Goal: Complete application form: Complete application form

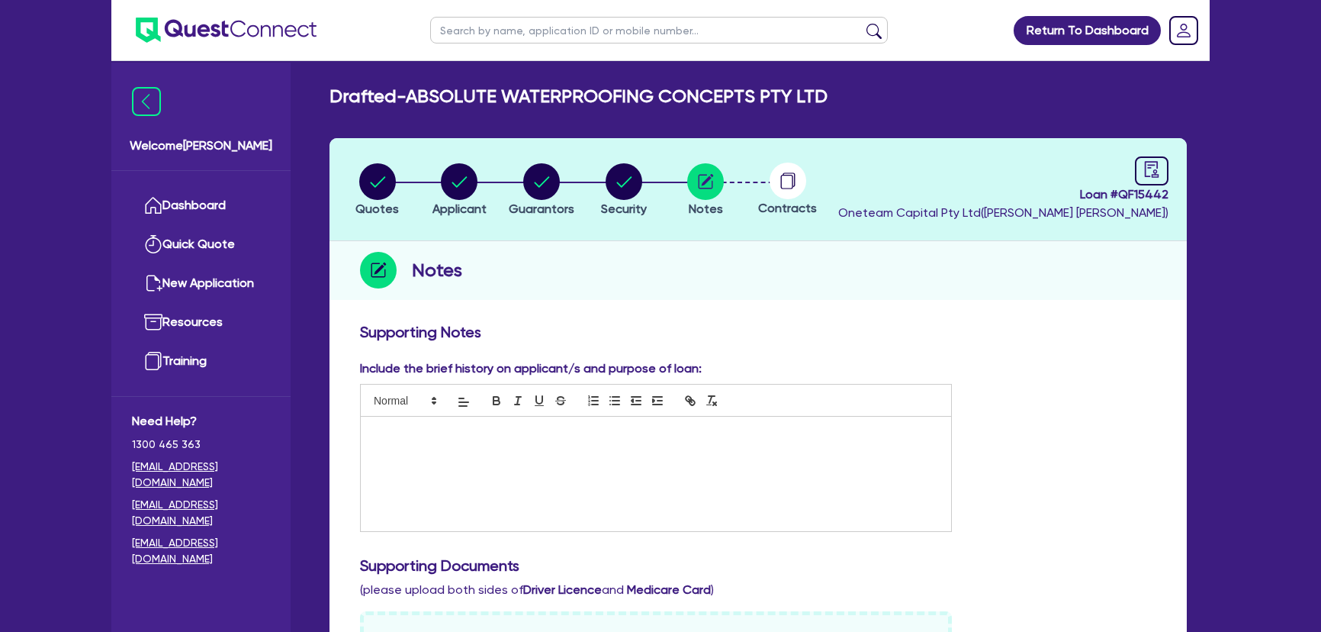
click at [182, 28] on img at bounding box center [226, 30] width 181 height 25
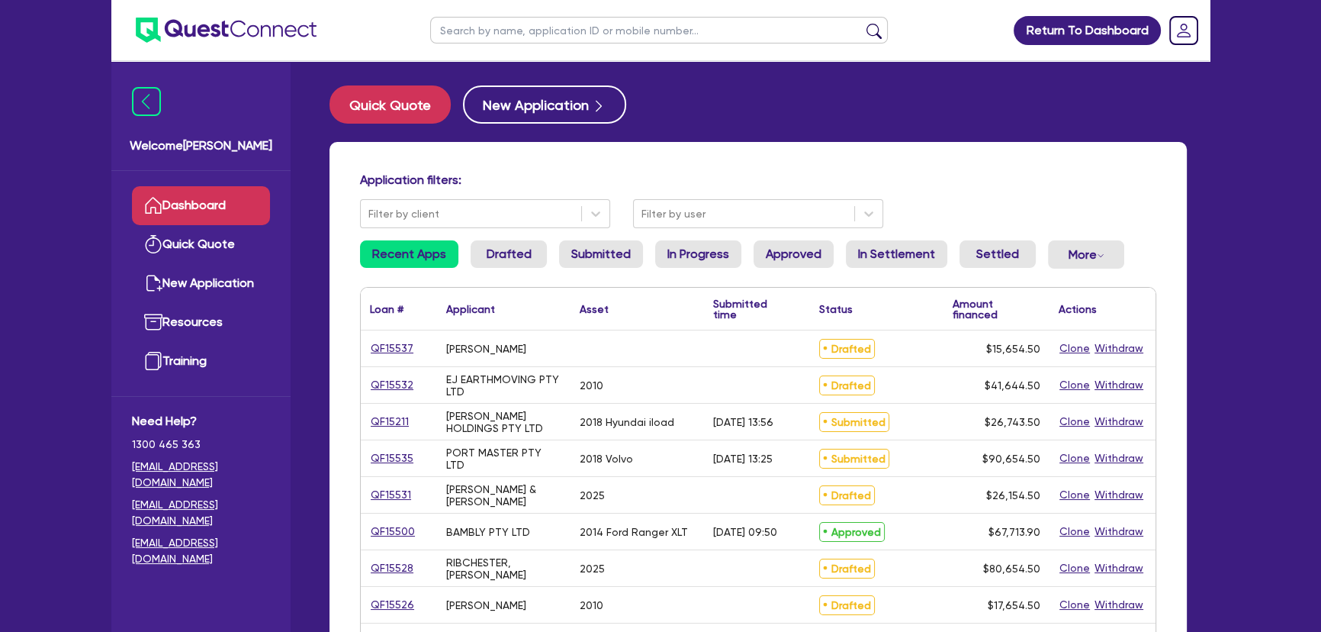
click at [559, 31] on input "text" at bounding box center [659, 30] width 458 height 27
type input "event"
click at [862, 23] on button "submit" at bounding box center [874, 33] width 24 height 21
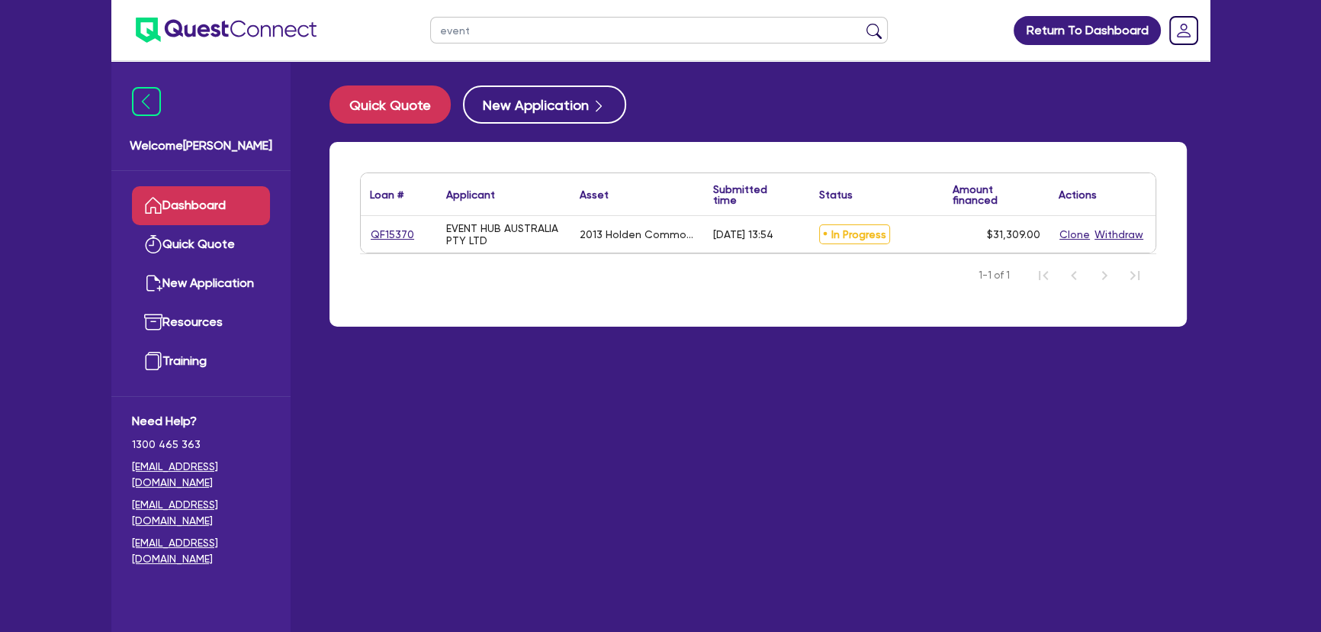
click at [364, 244] on div "QF15370" at bounding box center [399, 234] width 76 height 37
click at [376, 237] on link "QF15370" at bounding box center [392, 235] width 45 height 18
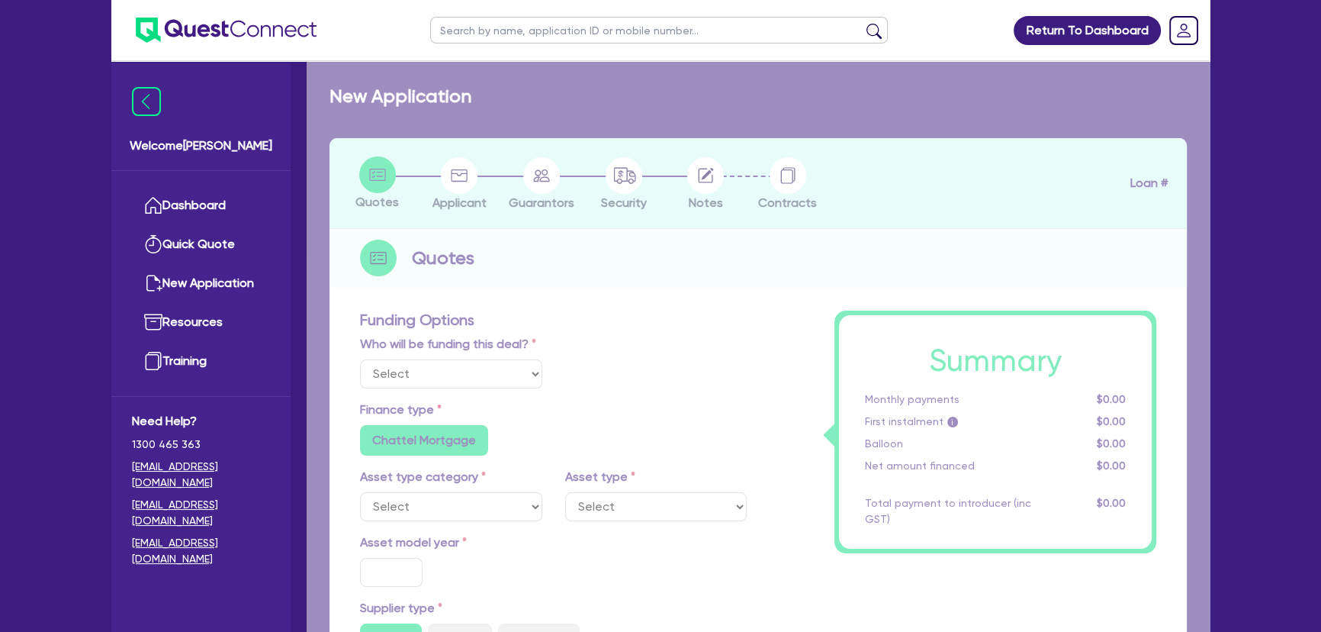
select select "Quest Finance - Own Book"
select select "CARS_AND_LIGHT_TRUCKS"
type input "2013"
type input "30,000"
type input "8"
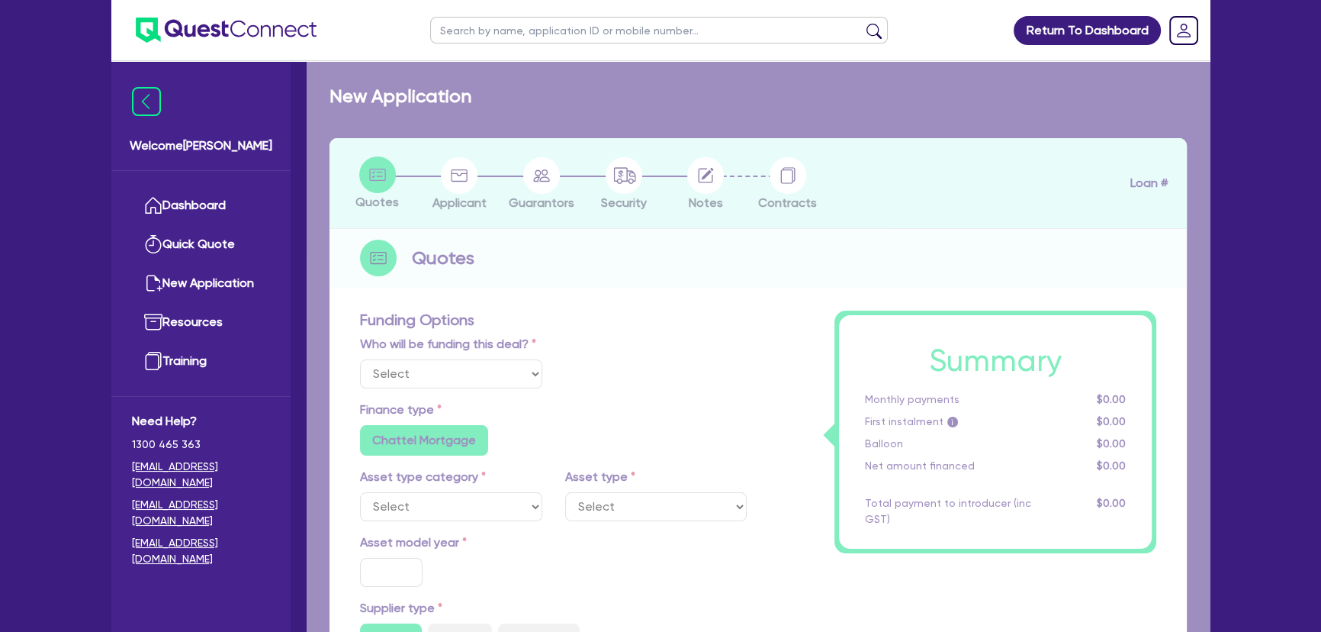
type input "2,504.72"
type input "18.95"
type input "595"
radio input "true"
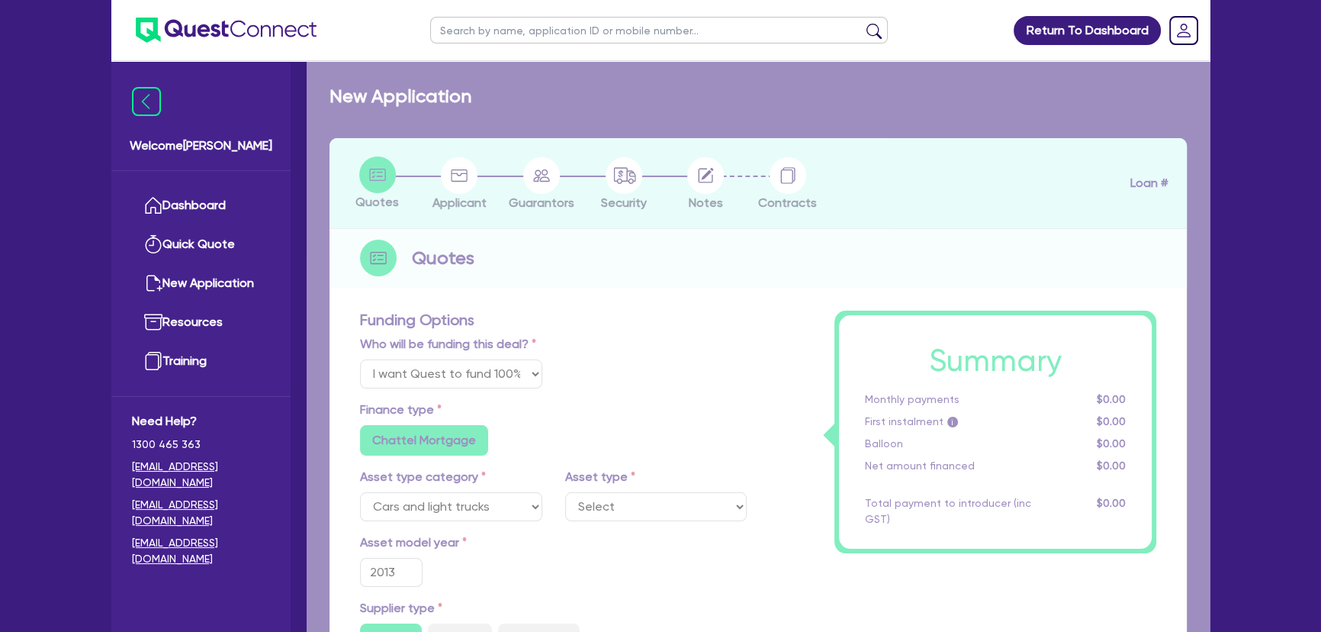
select select "PASSENGER_VEHICLES"
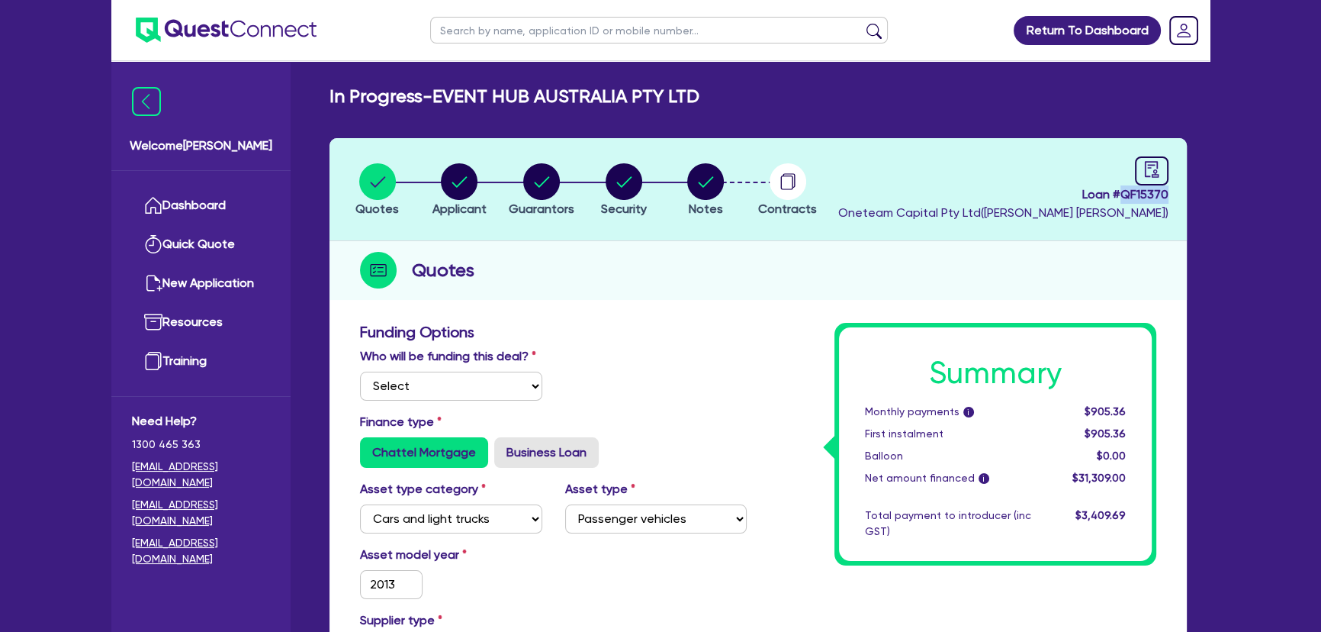
drag, startPoint x: 1121, startPoint y: 192, endPoint x: 1195, endPoint y: 197, distance: 74.1
copy span "QF15370"
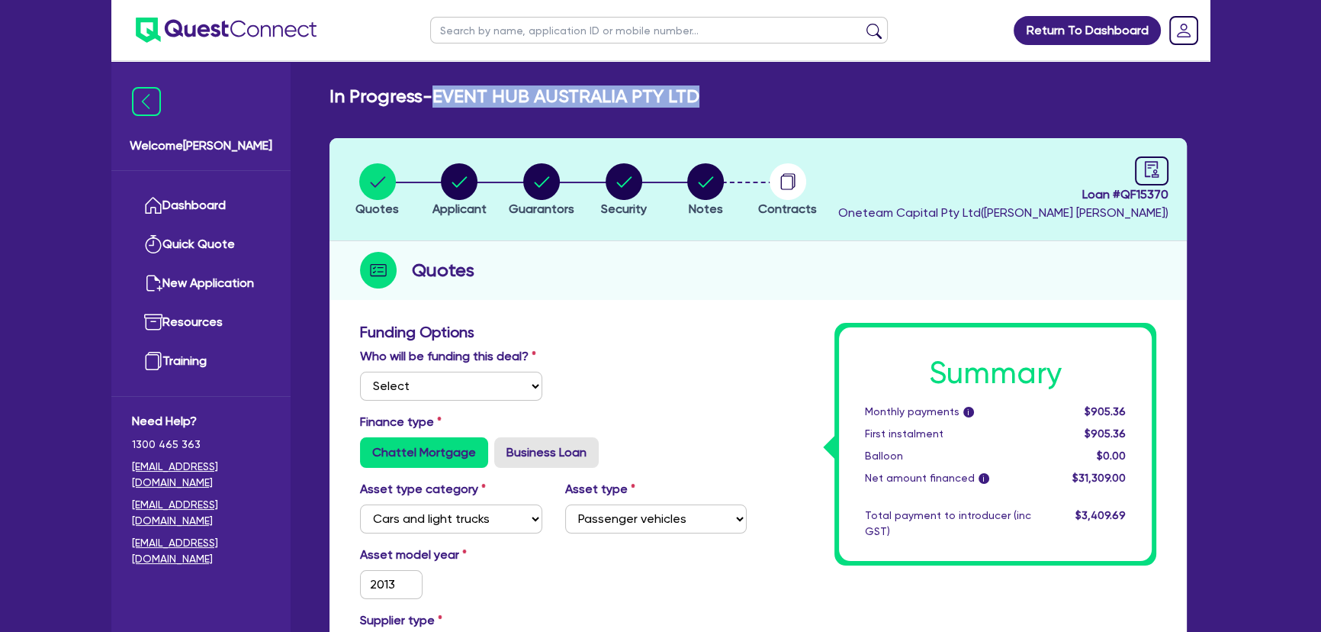
drag, startPoint x: 440, startPoint y: 92, endPoint x: 701, endPoint y: 90, distance: 260.9
click at [701, 90] on div "In Progress - EVENT HUB AUSTRALIA PTY LTD" at bounding box center [758, 96] width 880 height 22
copy h2 "EVENT HUB AUSTRALIA PTY LTD"
click at [457, 182] on circle "button" at bounding box center [459, 181] width 37 height 37
select select "COMPANY"
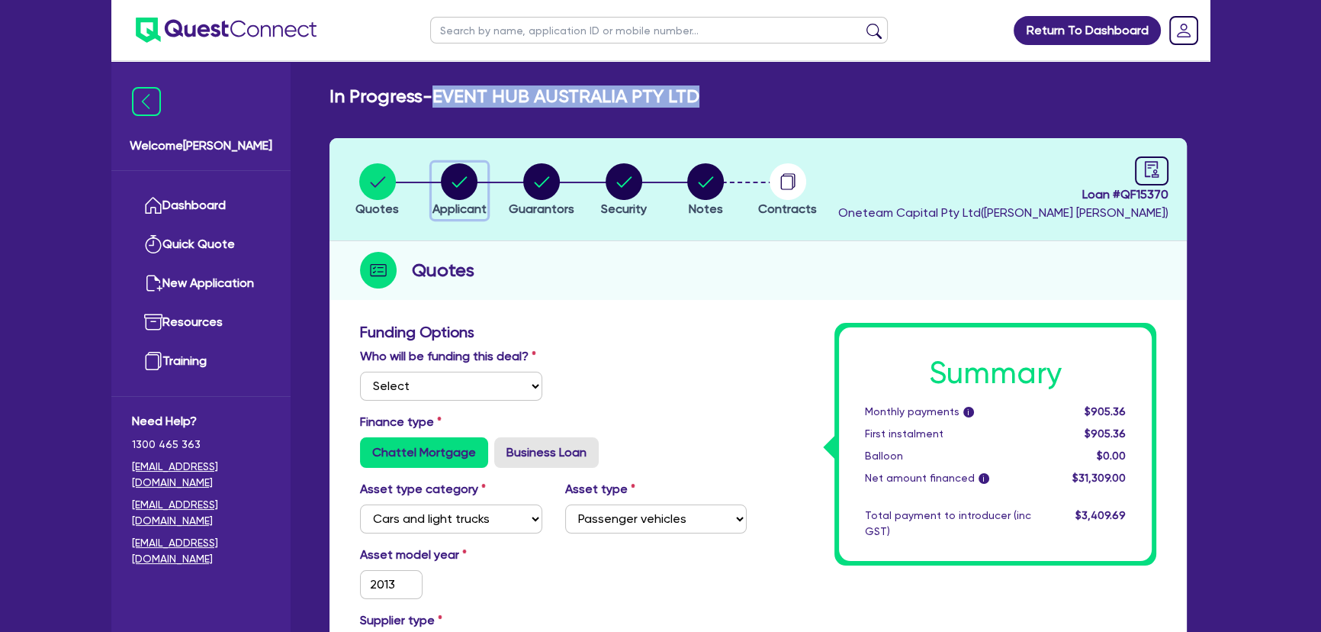
select select "ARTS_RECREATION"
select select "VENUE_OPERATORS"
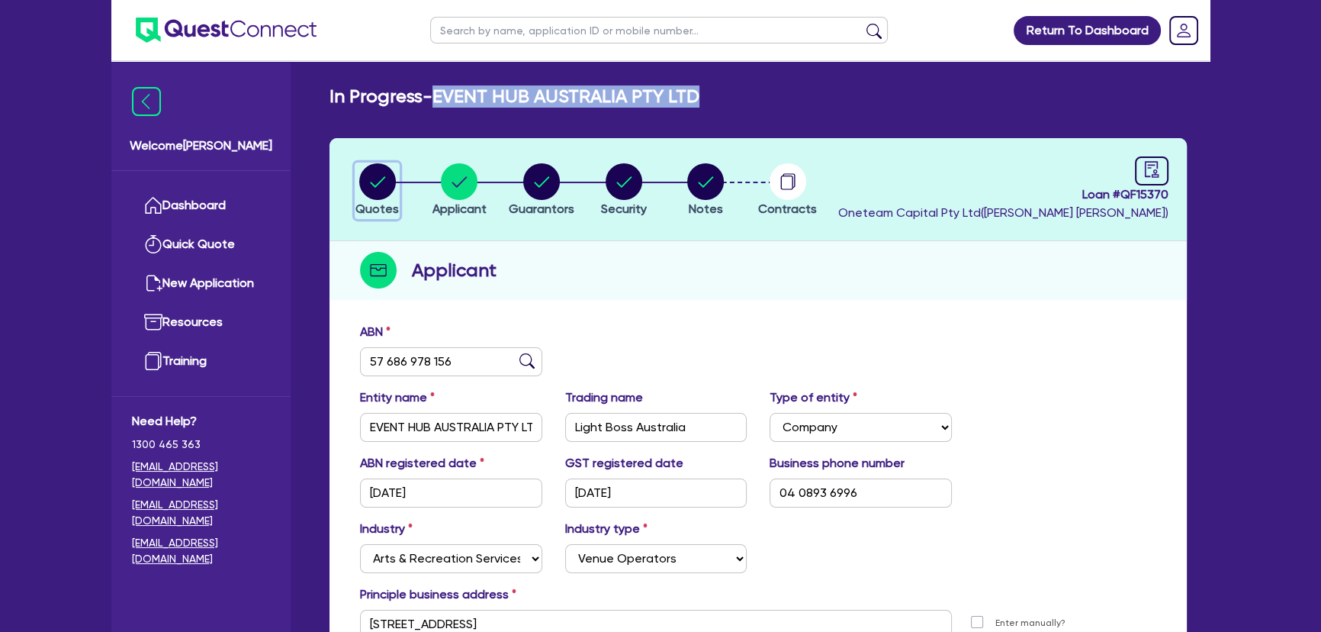
click at [388, 200] on button "Quotes" at bounding box center [377, 190] width 45 height 56
select select "Quest Finance - Own Book"
select select "CARS_AND_LIGHT_TRUCKS"
select select "PASSENGER_VEHICLES"
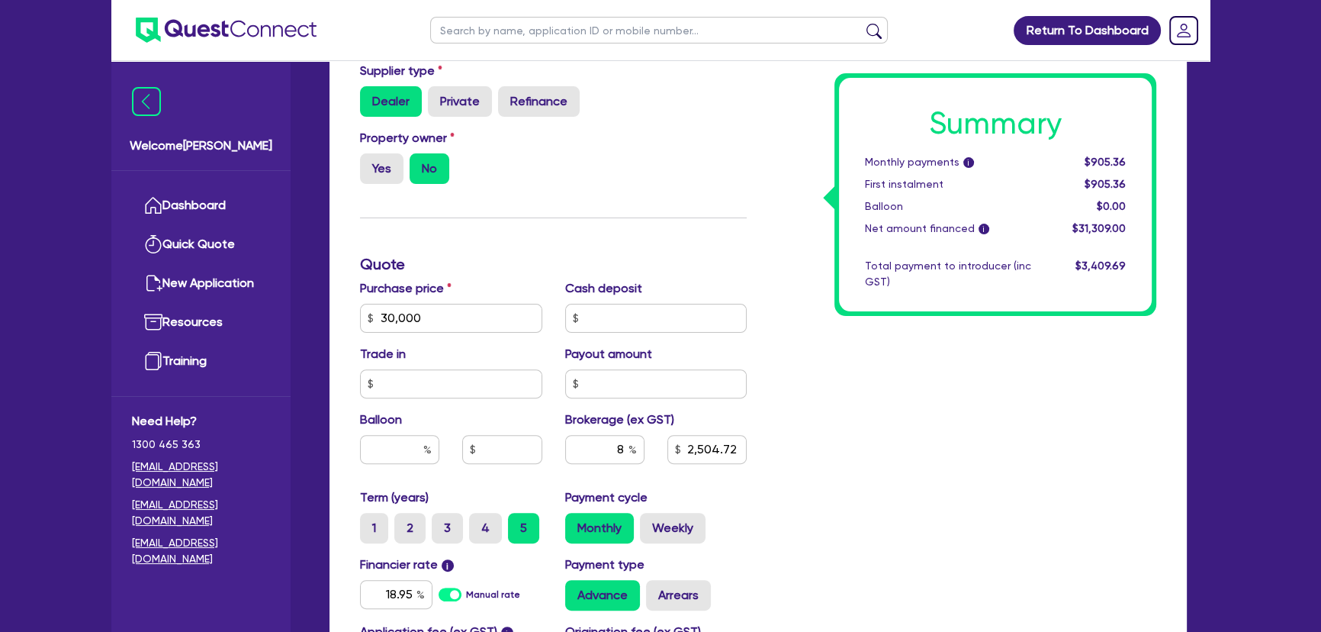
scroll to position [693, 0]
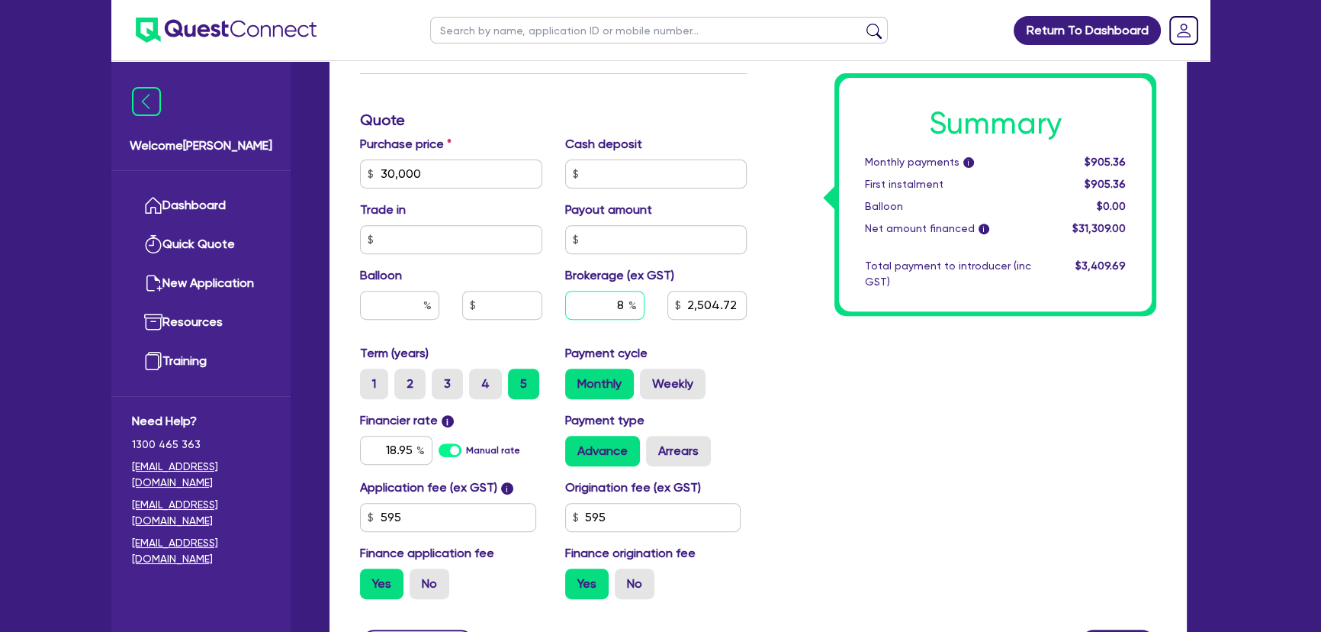
click at [613, 312] on input "8" at bounding box center [604, 305] width 79 height 29
type input "30,000"
type input "1"
type input "2,504.72"
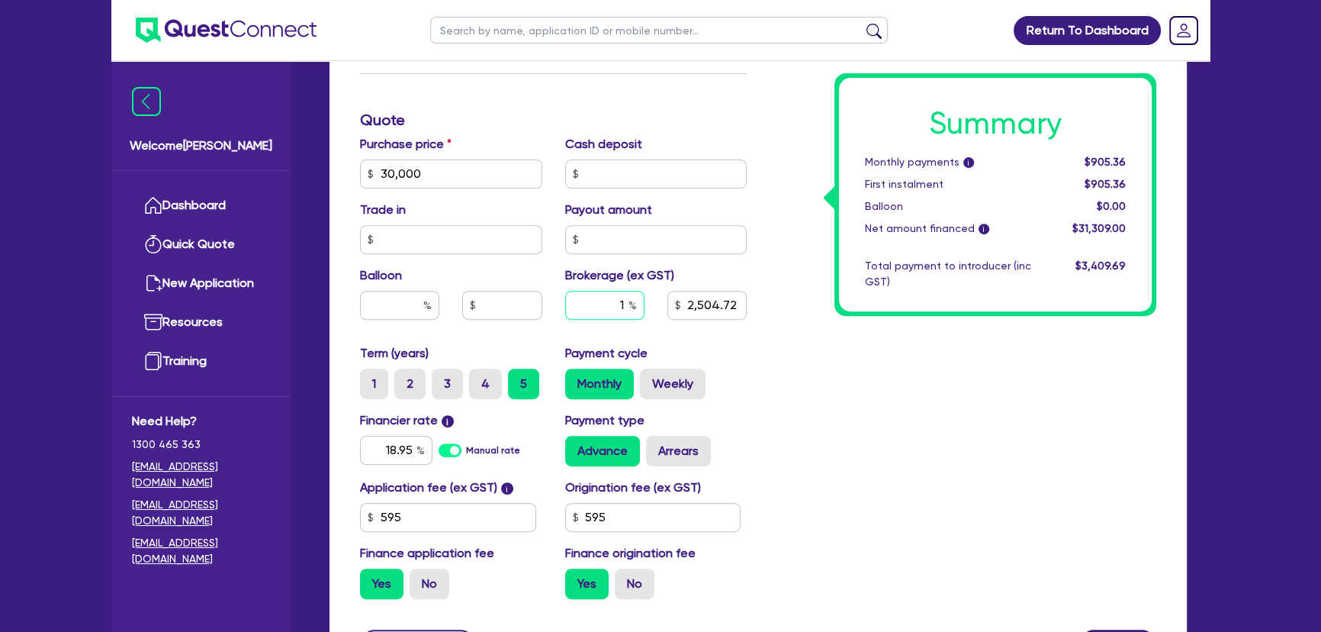
type input "30,000"
type input "10"
type input "2,504.72"
type input "10"
type input "30,000"
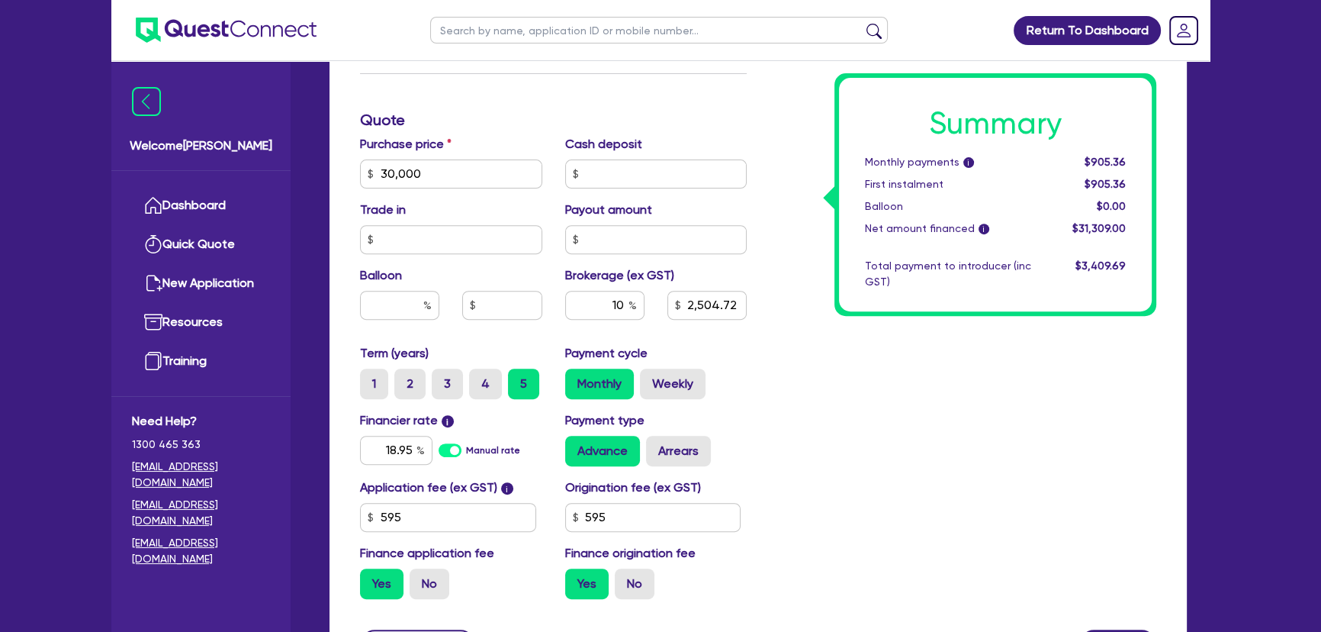
type input "2,504.72"
click at [963, 387] on div "Summary Monthly payments i Calculating... First instalment Calculating... Ballo…" at bounding box center [963, 120] width 410 height 982
type input "30,000"
type input "3,130.9"
click at [915, 395] on div "Summary Monthly payments i $922.93 First instalment $922.93 Balloon $0.00 Net a…" at bounding box center [963, 120] width 410 height 982
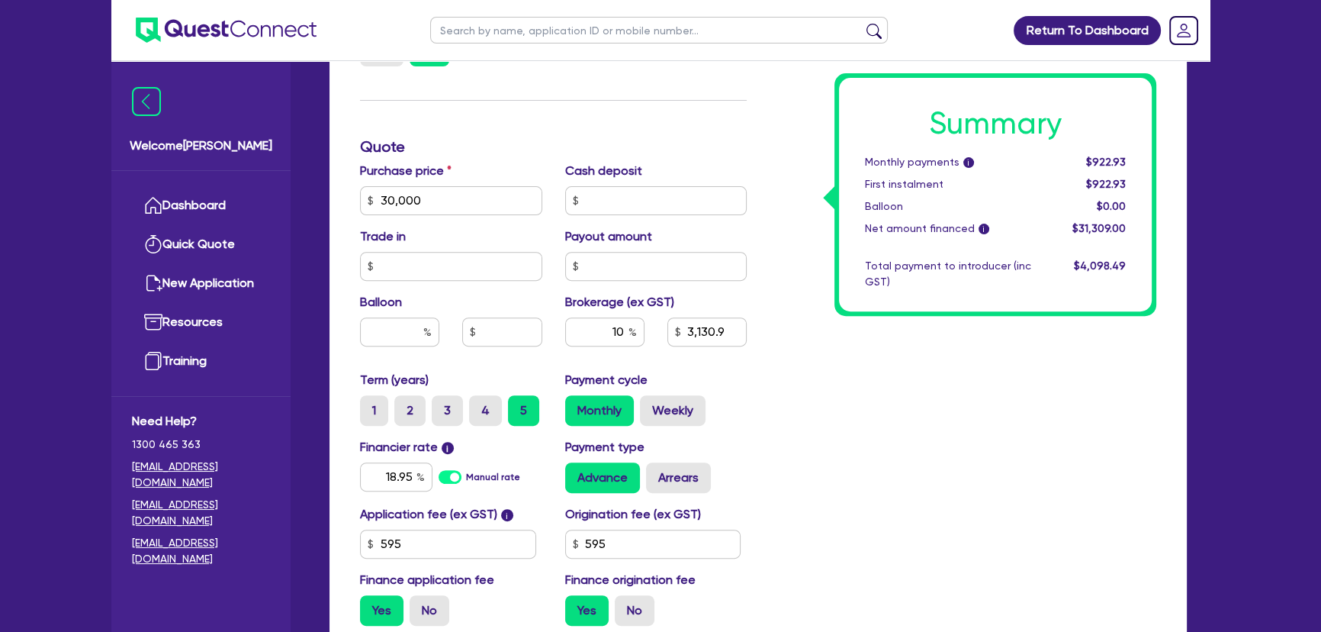
scroll to position [634, 0]
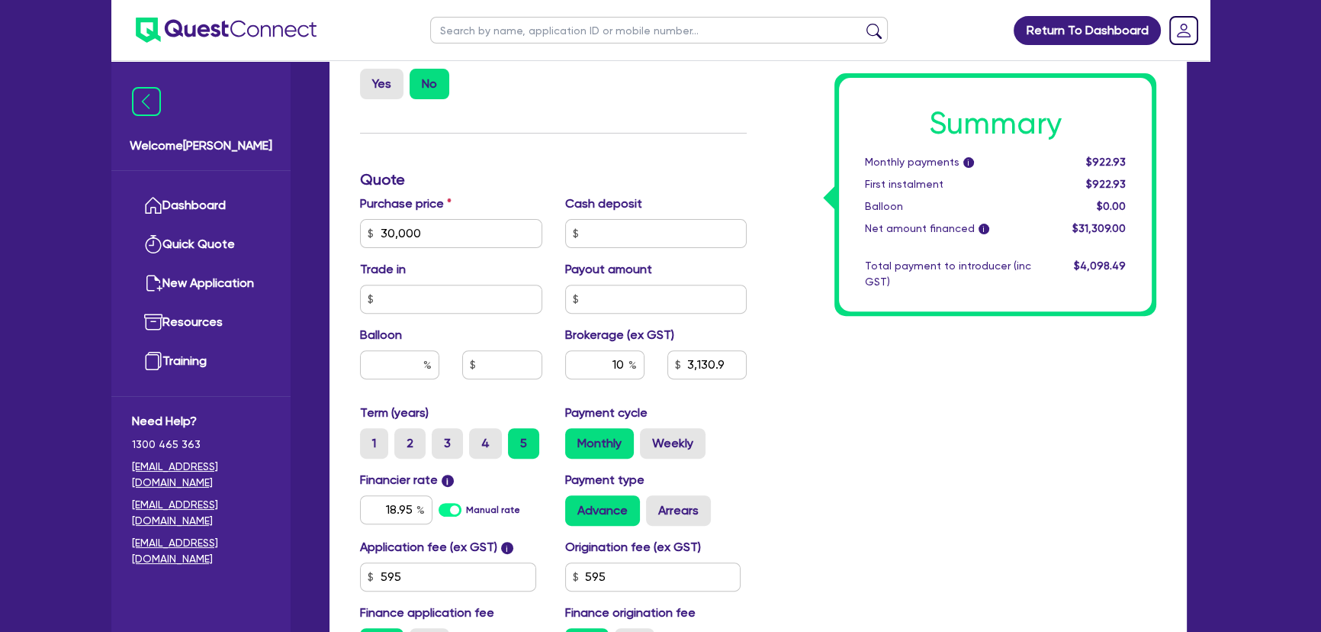
click at [925, 399] on div "Summary Monthly payments i $922.93 First instalment $922.93 Balloon $0.00 Net a…" at bounding box center [963, 180] width 410 height 982
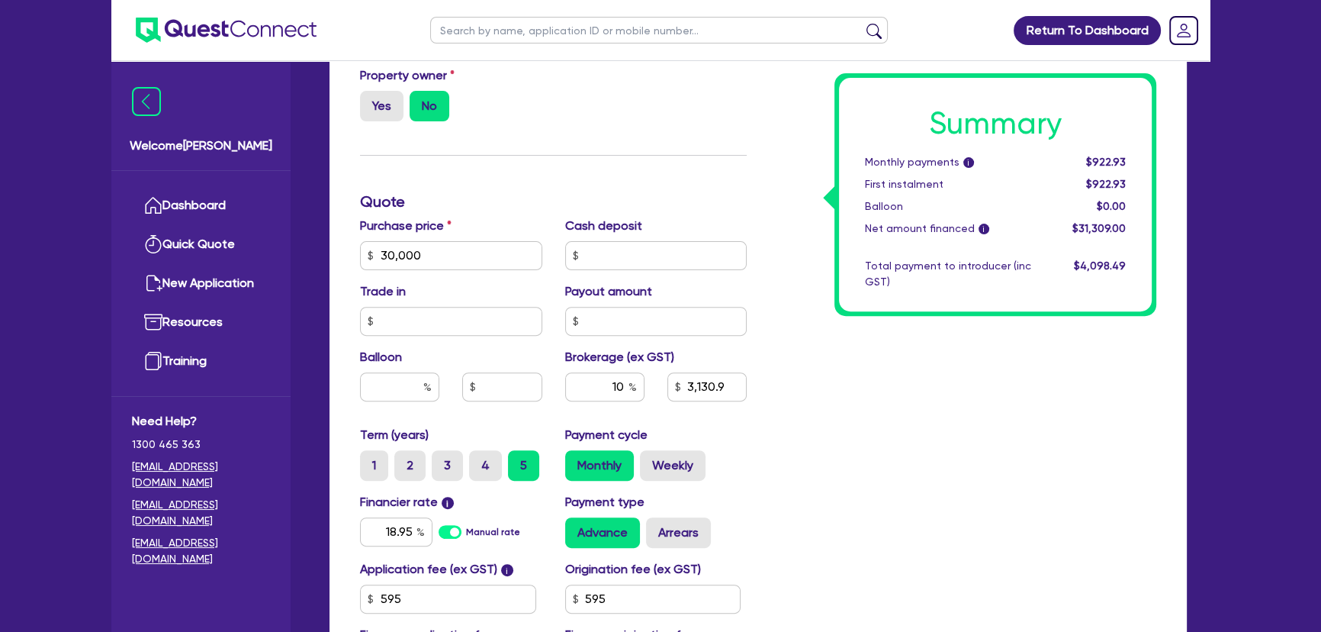
scroll to position [842, 0]
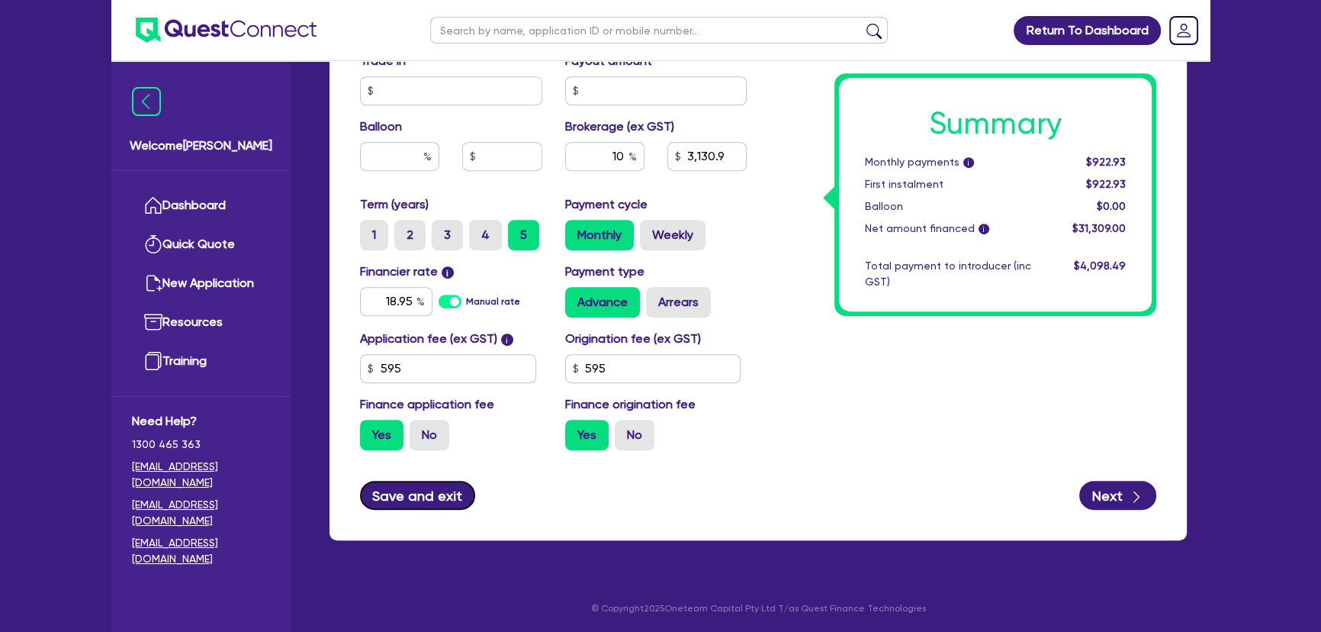
click at [440, 488] on button "Save and exit" at bounding box center [417, 495] width 115 height 29
type input "30,000"
type input "3,130.9"
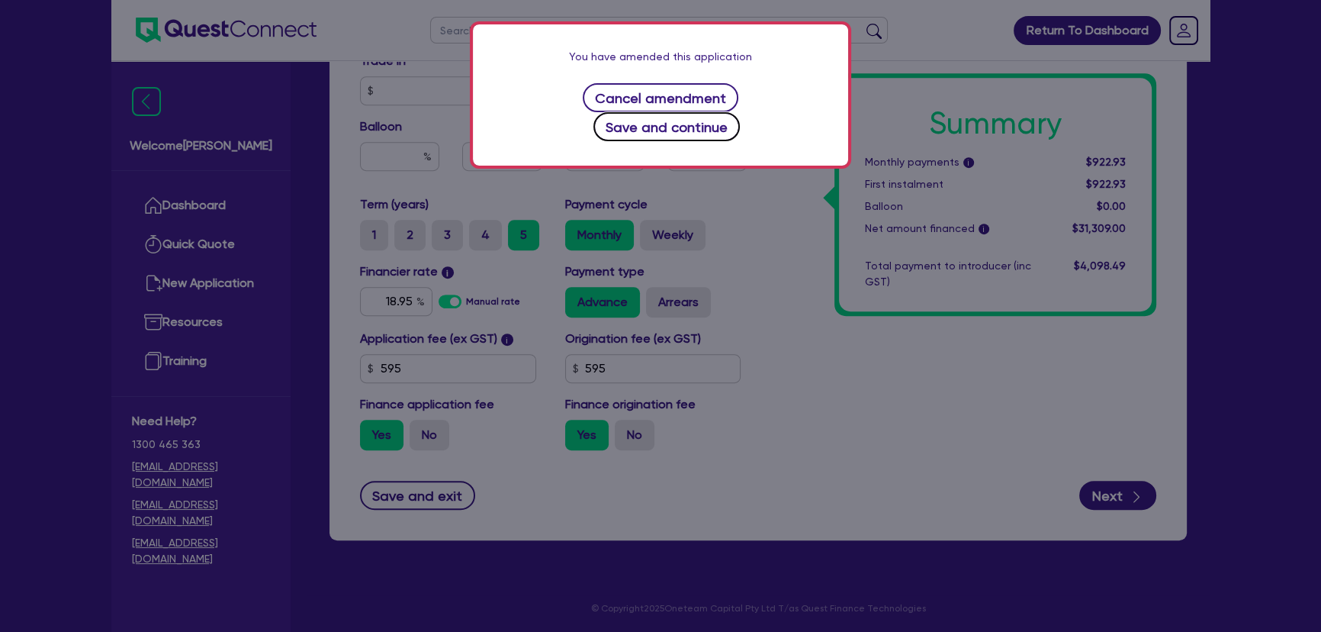
click at [727, 112] on button "Save and continue" at bounding box center [666, 126] width 147 height 29
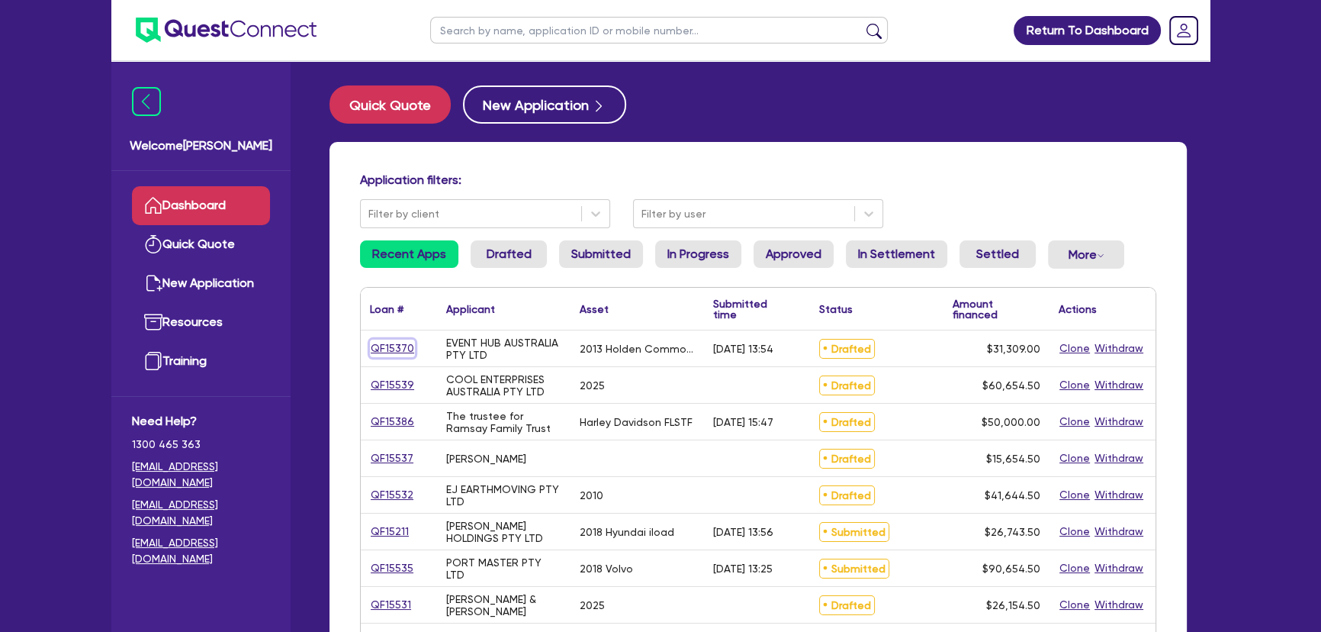
click at [397, 351] on link "QF15370" at bounding box center [392, 348] width 45 height 18
select select "Quest Finance - Own Book"
select select "CARS_AND_LIGHT_TRUCKS"
select select "PASSENGER_VEHICLES"
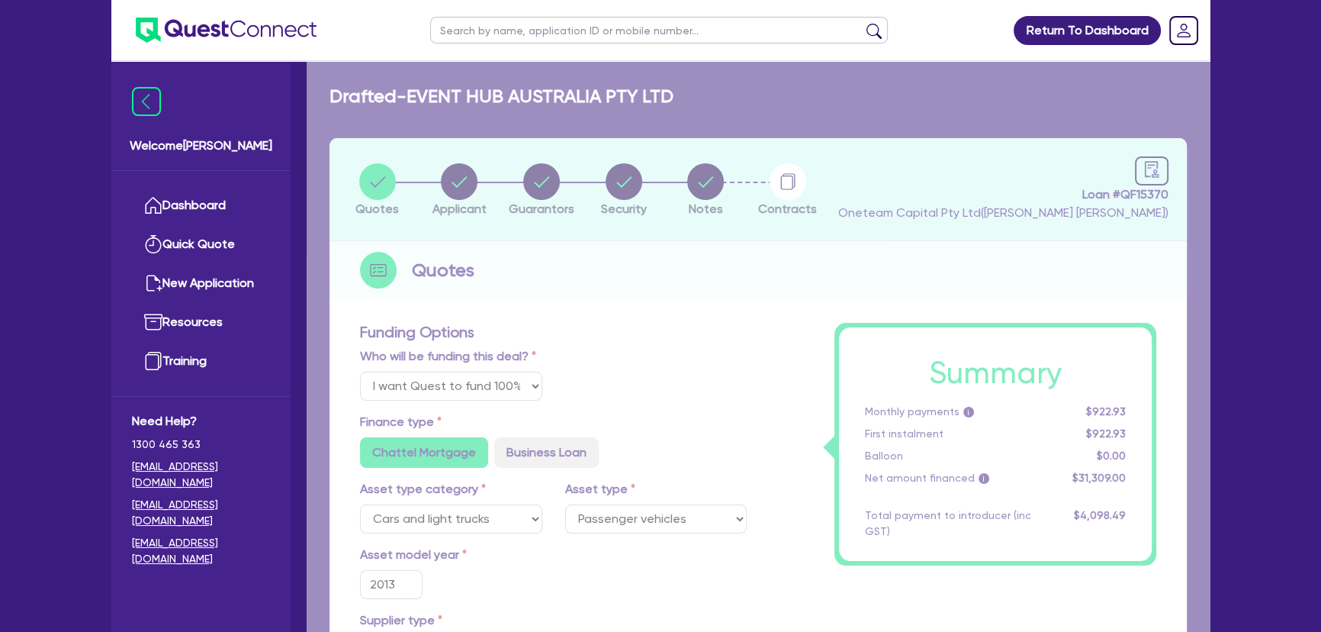
type input "30,000"
type input "3,130.9"
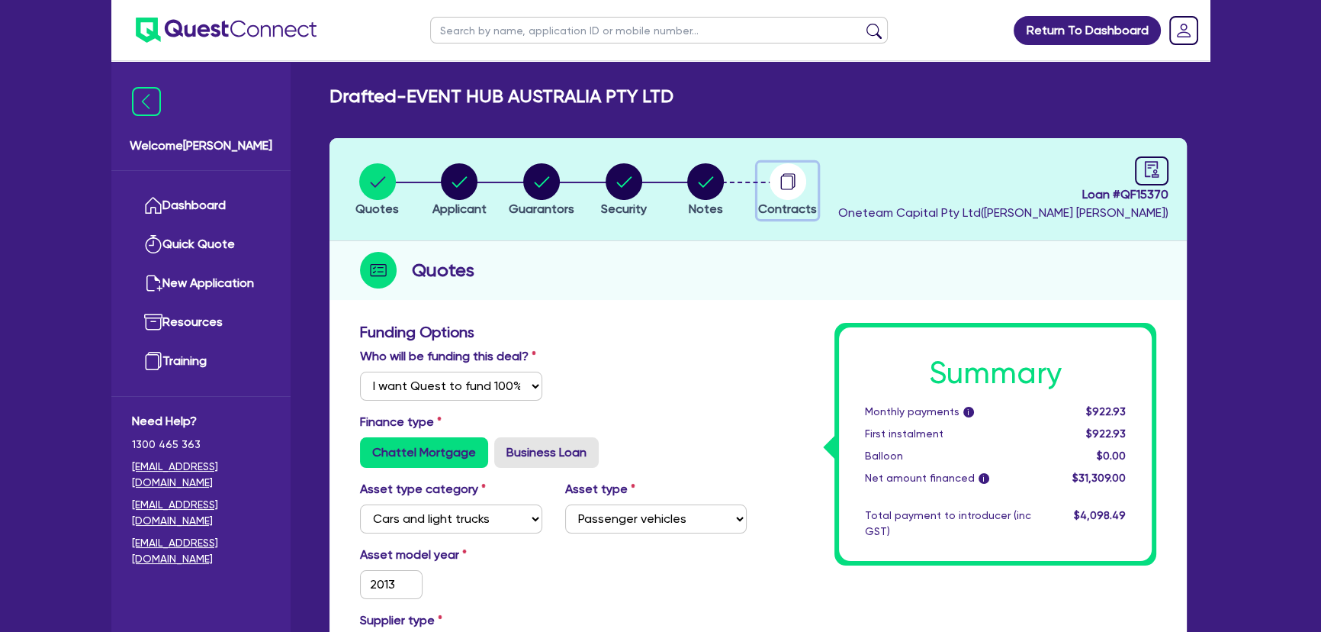
click at [786, 190] on circle "button" at bounding box center [788, 181] width 37 height 37
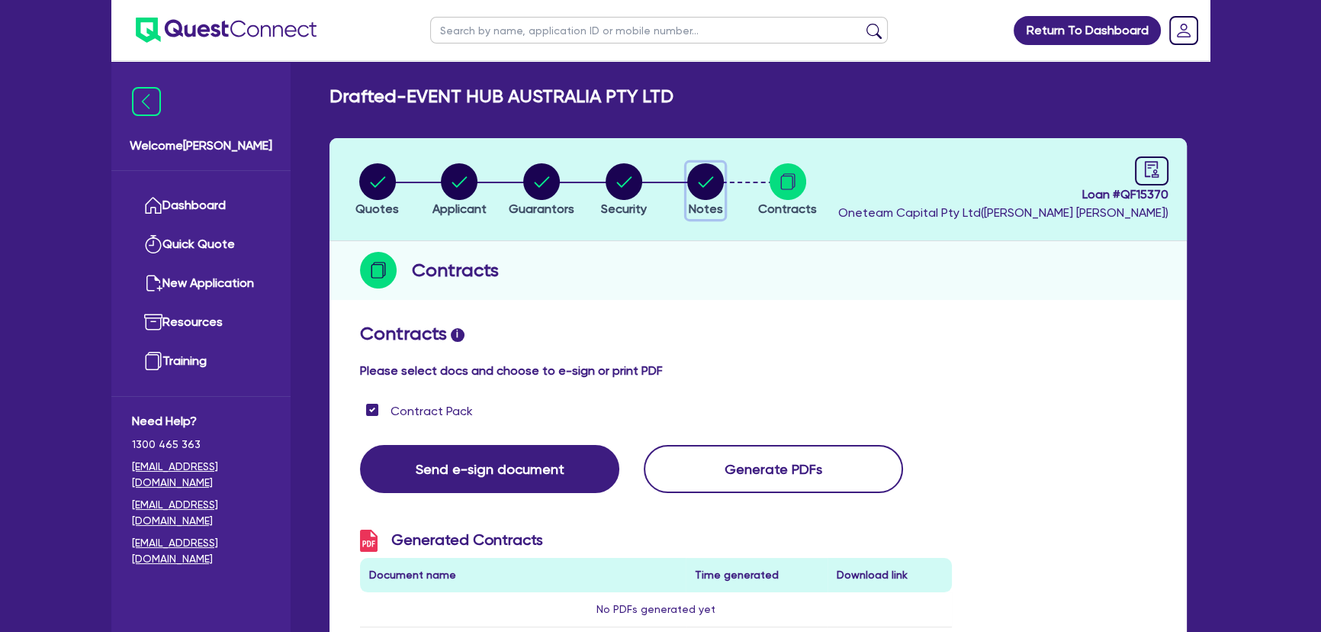
click at [694, 198] on icon "button" at bounding box center [705, 181] width 37 height 37
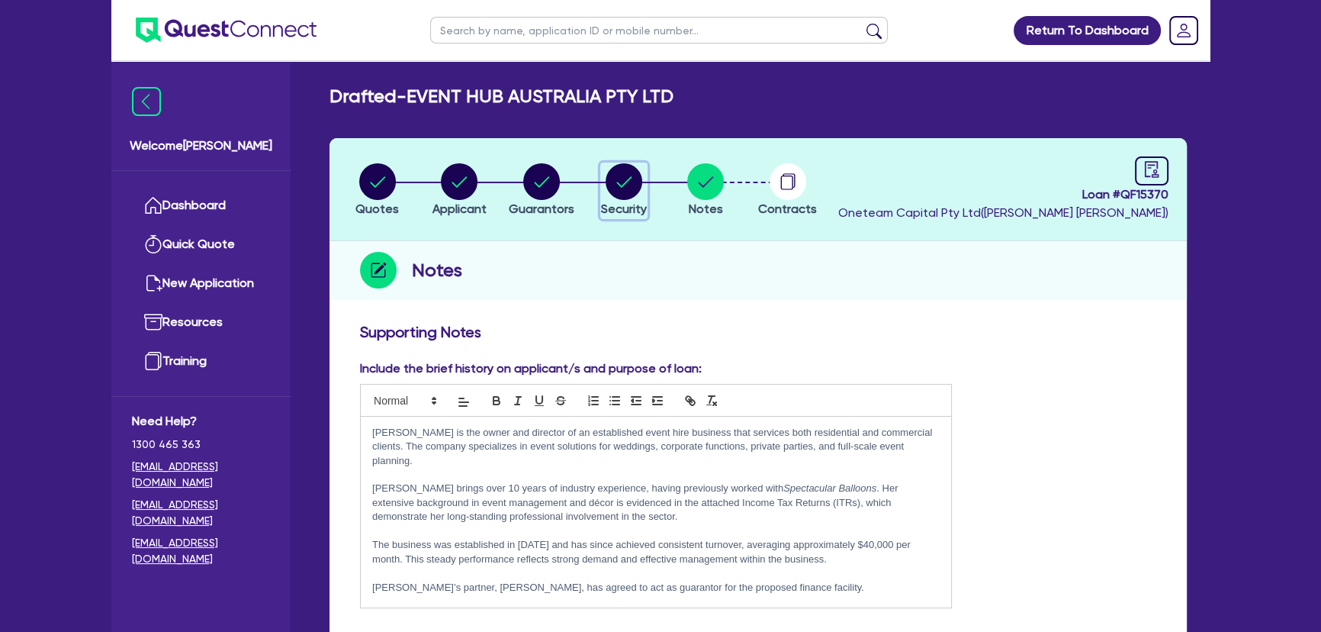
click at [615, 191] on circle "button" at bounding box center [624, 181] width 37 height 37
select select "CARS_AND_LIGHT_TRUCKS"
select select "PASSENGER_VEHICLES"
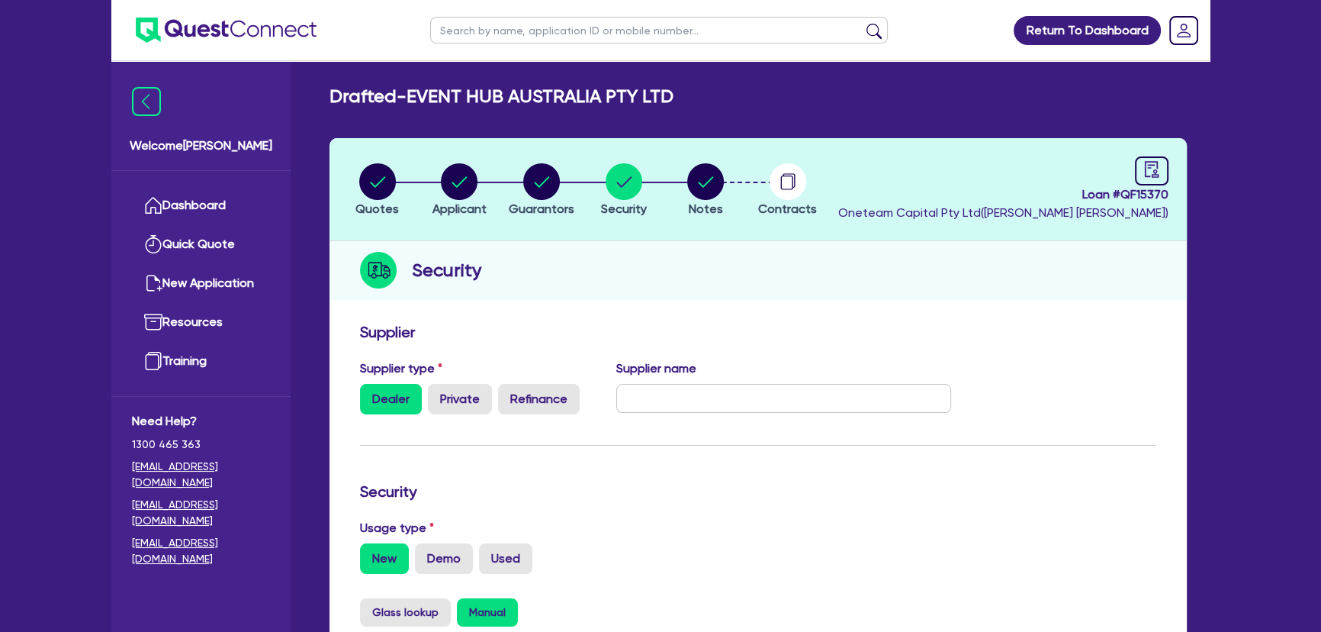
click at [500, 172] on li "Guarantors" at bounding box center [541, 188] width 82 height 53
click at [422, 170] on li "Applicant" at bounding box center [460, 188] width 82 height 53
click at [382, 175] on circle "button" at bounding box center [377, 181] width 37 height 37
select select "Quest Finance - Own Book"
select select "CARS_AND_LIGHT_TRUCKS"
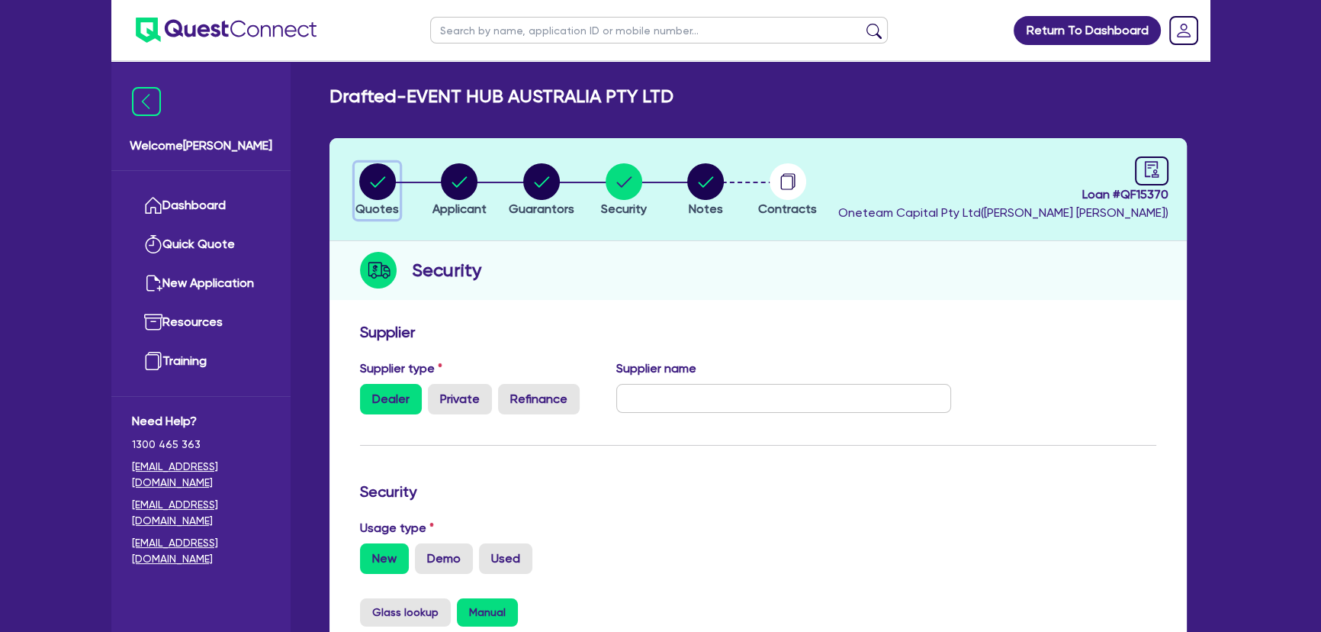
select select "PASSENGER_VEHICLES"
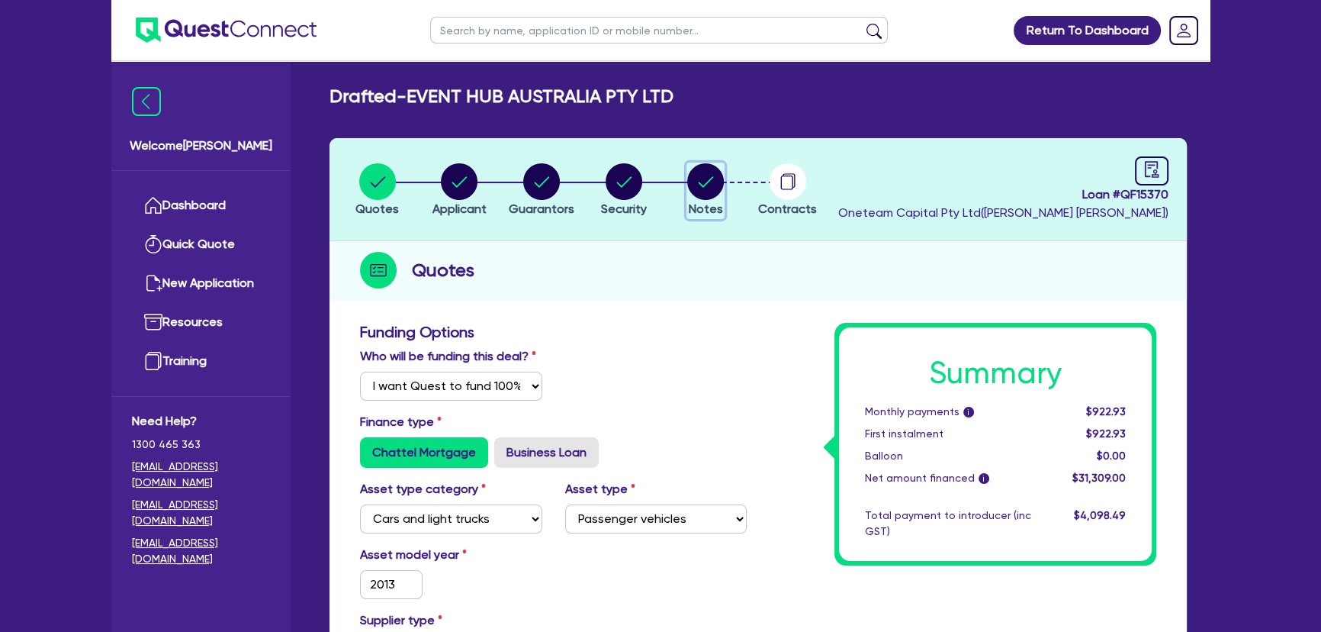
click at [710, 188] on circle "button" at bounding box center [705, 181] width 37 height 37
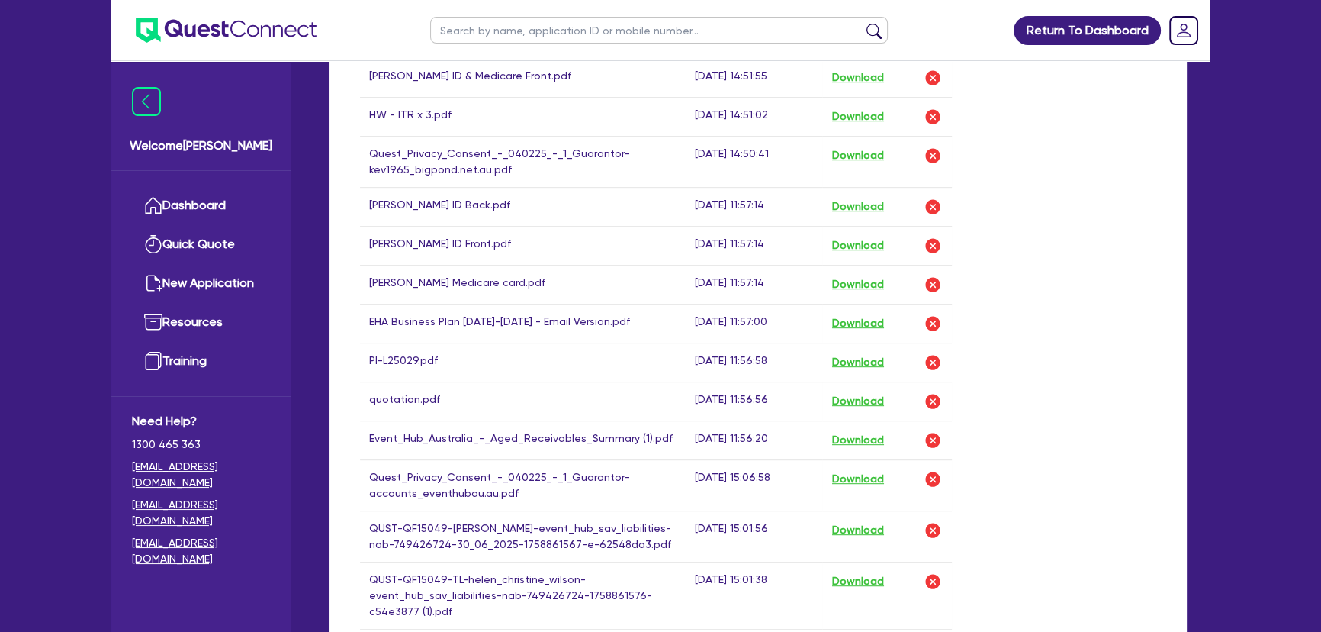
scroll to position [1040, 0]
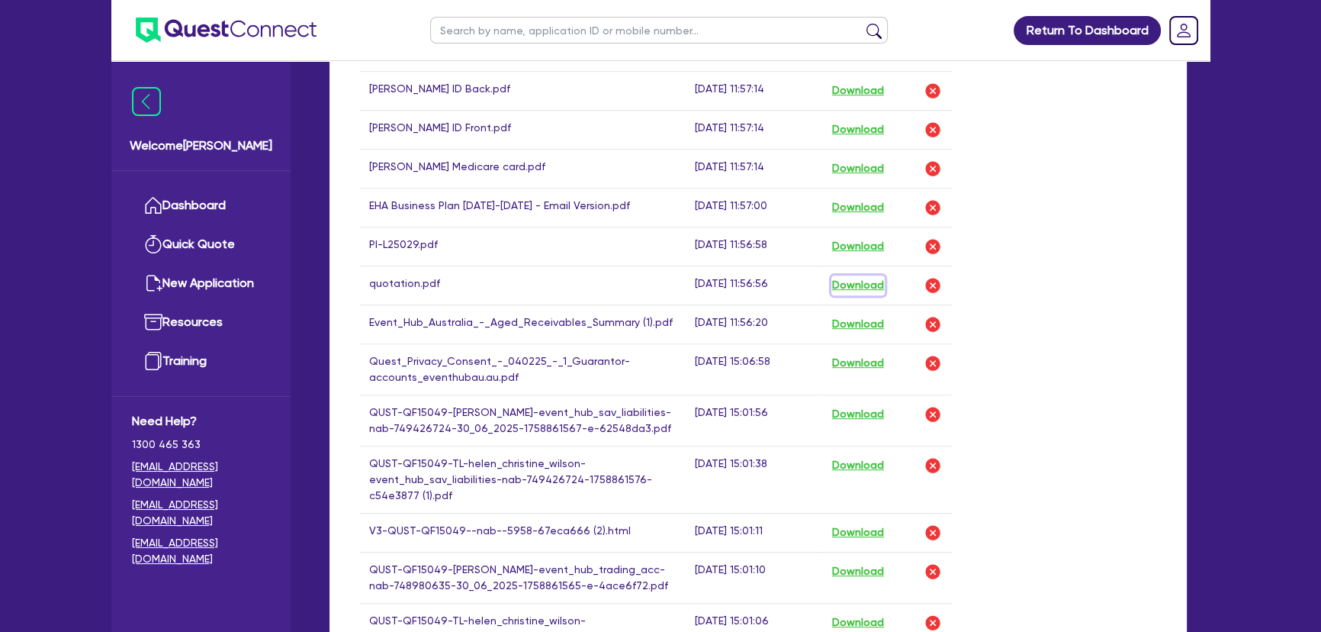
click at [857, 294] on button "Download" at bounding box center [857, 285] width 53 height 20
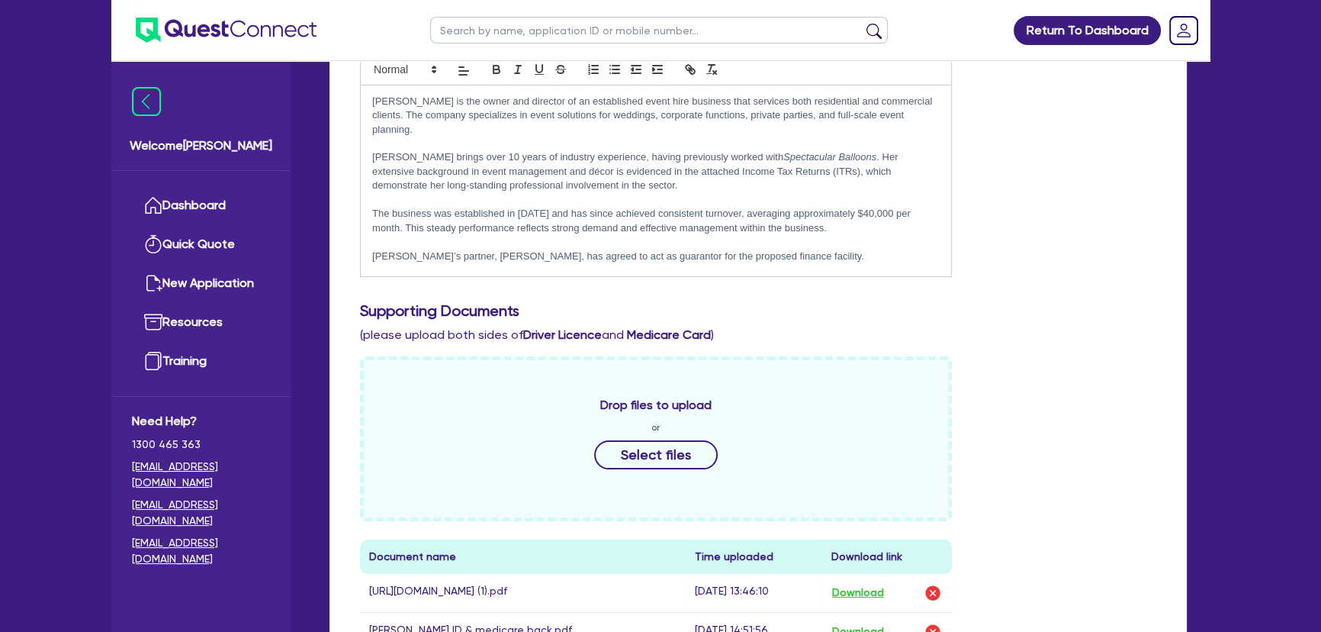
scroll to position [0, 0]
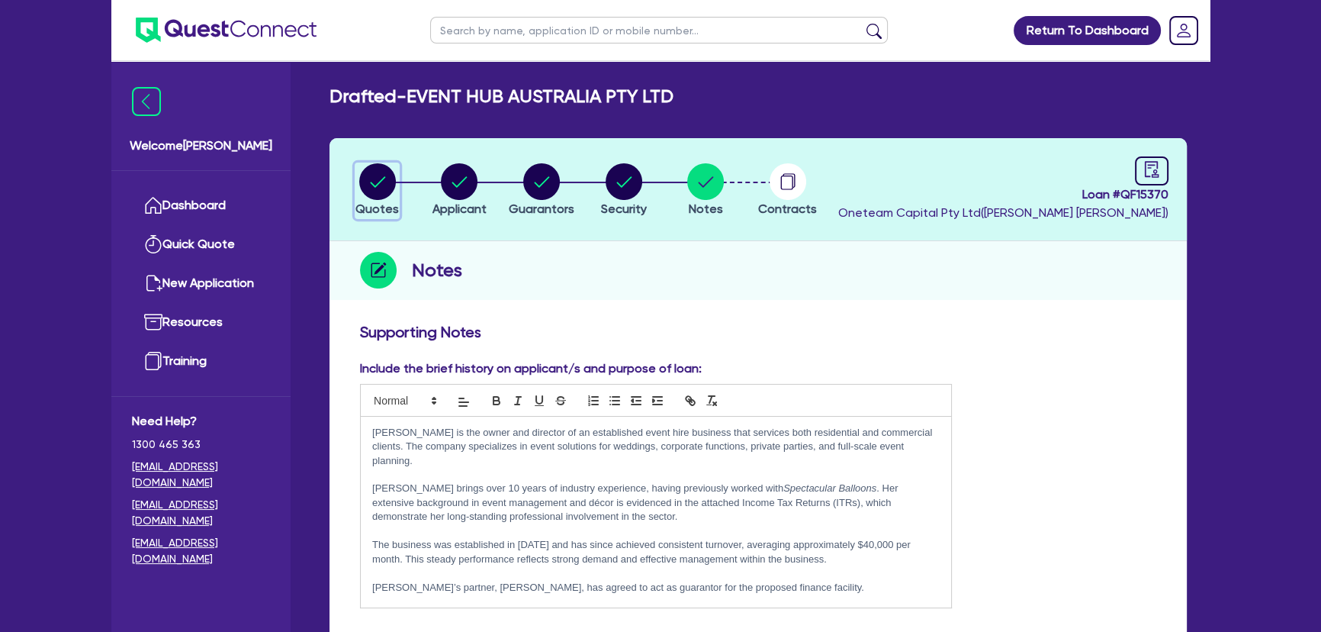
click at [390, 184] on circle "button" at bounding box center [377, 181] width 37 height 37
select select "Quest Finance - Own Book"
select select "CARS_AND_LIGHT_TRUCKS"
select select "PASSENGER_VEHICLES"
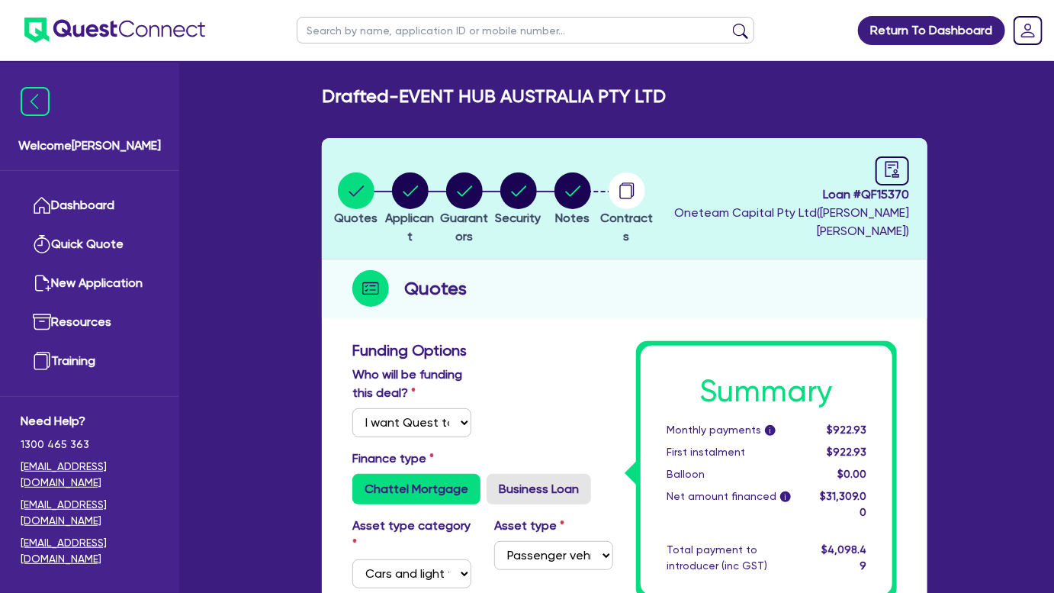
click at [358, 35] on input "text" at bounding box center [526, 30] width 458 height 27
click at [445, 23] on input "text" at bounding box center [526, 30] width 458 height 27
paste input "QF1540"
type input "QF1540"
click button "submit" at bounding box center [740, 33] width 24 height 21
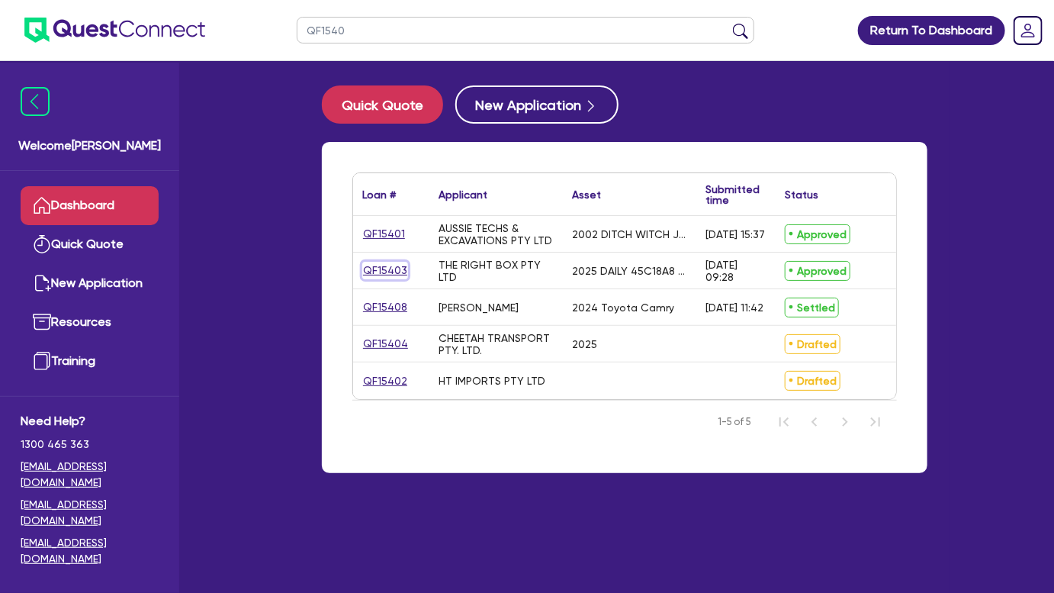
click at [384, 271] on link "QF15403" at bounding box center [385, 271] width 46 height 18
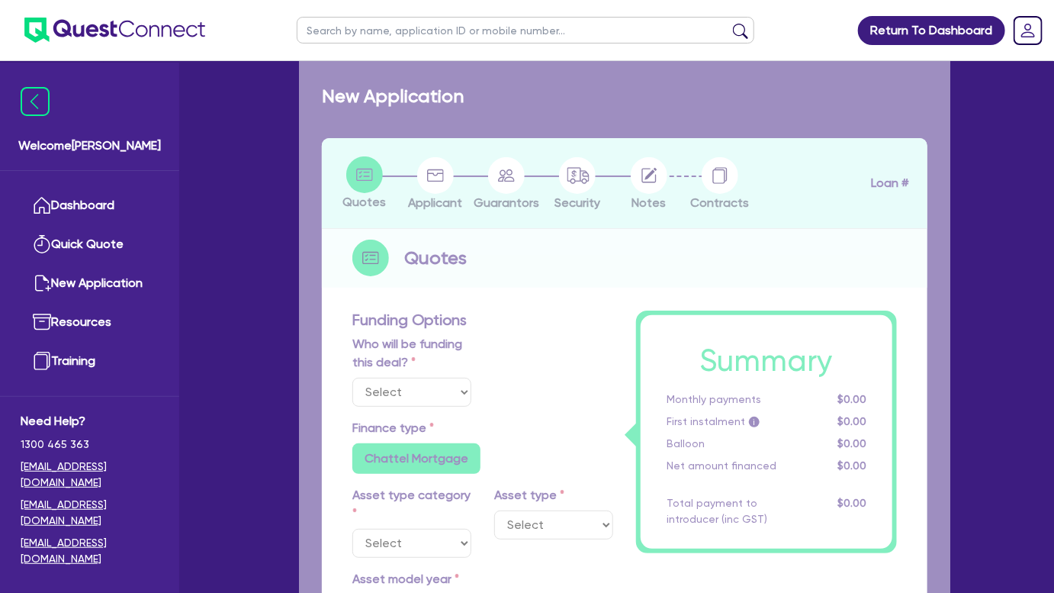
select select "Other"
select select "CARS_AND_LIGHT_TRUCKS"
type input "2025"
type input "89,999.05"
type input "33"
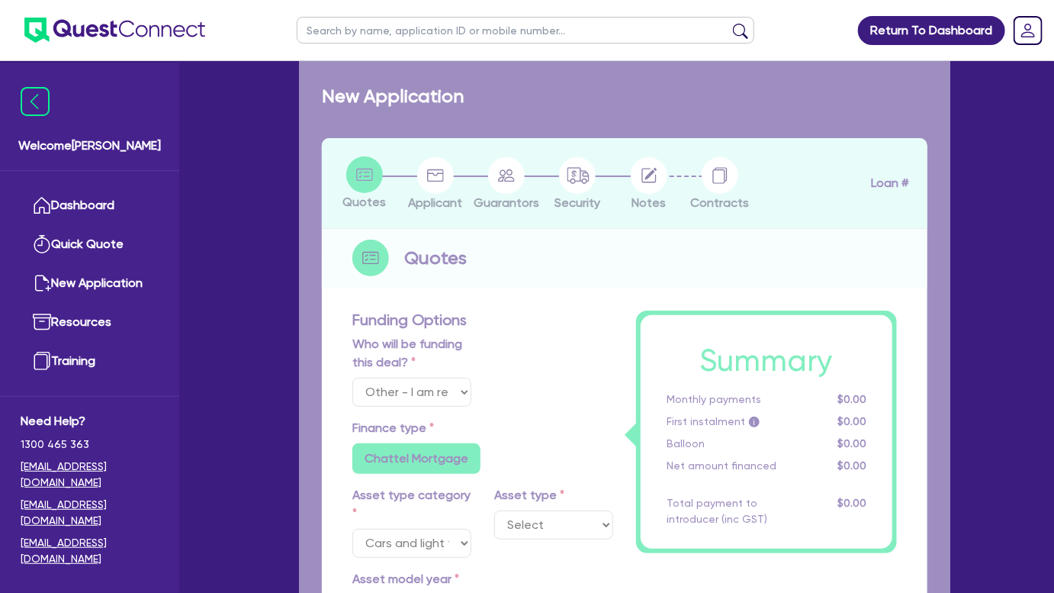
type input "29,699.69"
type input "2.5"
type input "2,262.35"
type input "6.8"
type input "450"
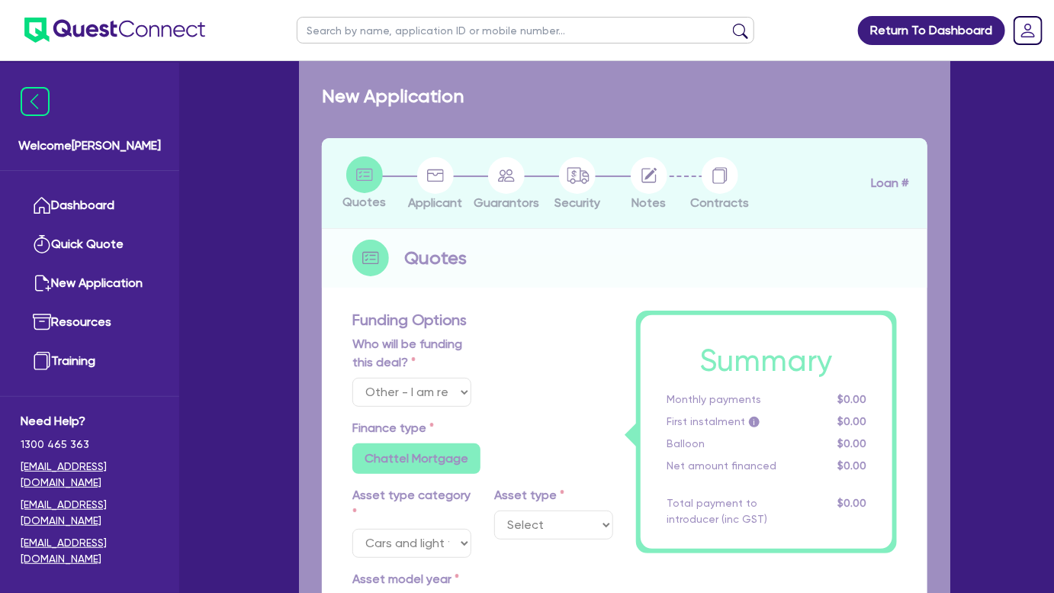
type input "318.18"
radio input "true"
radio input "false"
select select "LIGHT_TRUCKS"
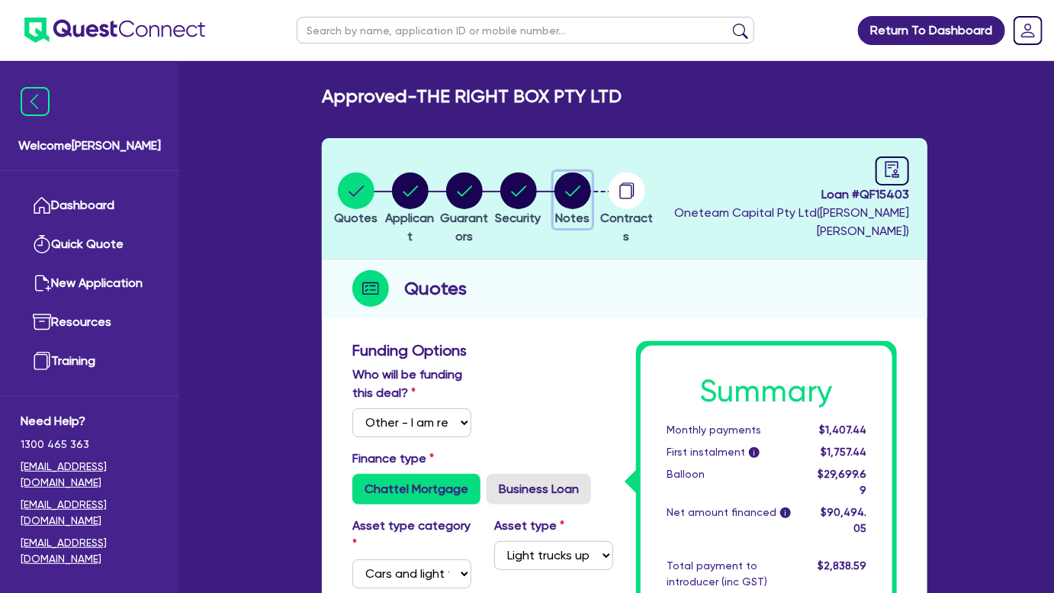
click at [591, 198] on circle "button" at bounding box center [573, 190] width 37 height 37
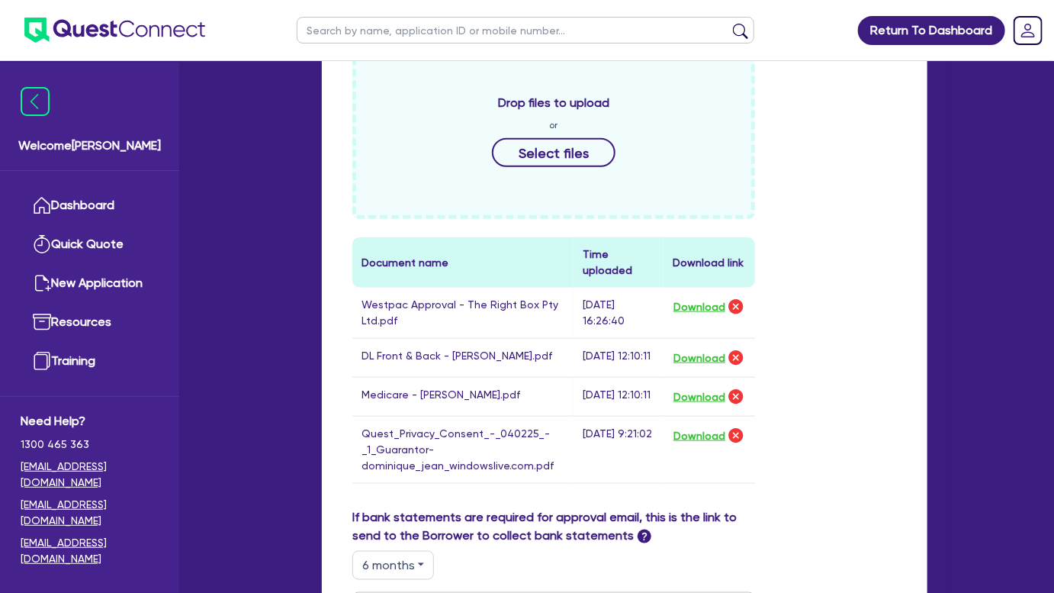
scroll to position [592, 0]
click at [690, 307] on button "Download" at bounding box center [699, 306] width 53 height 20
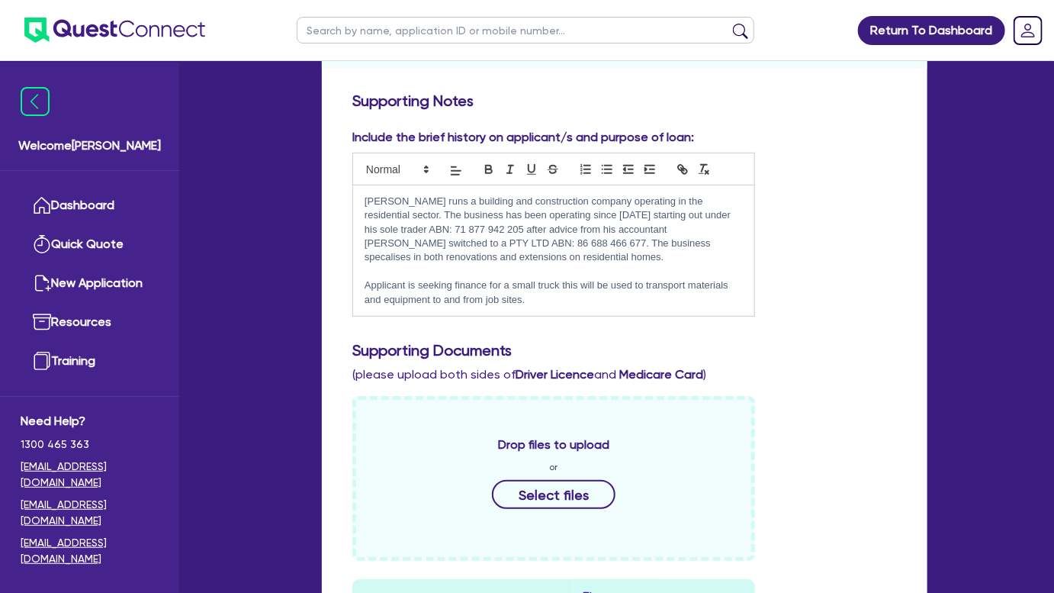
scroll to position [0, 0]
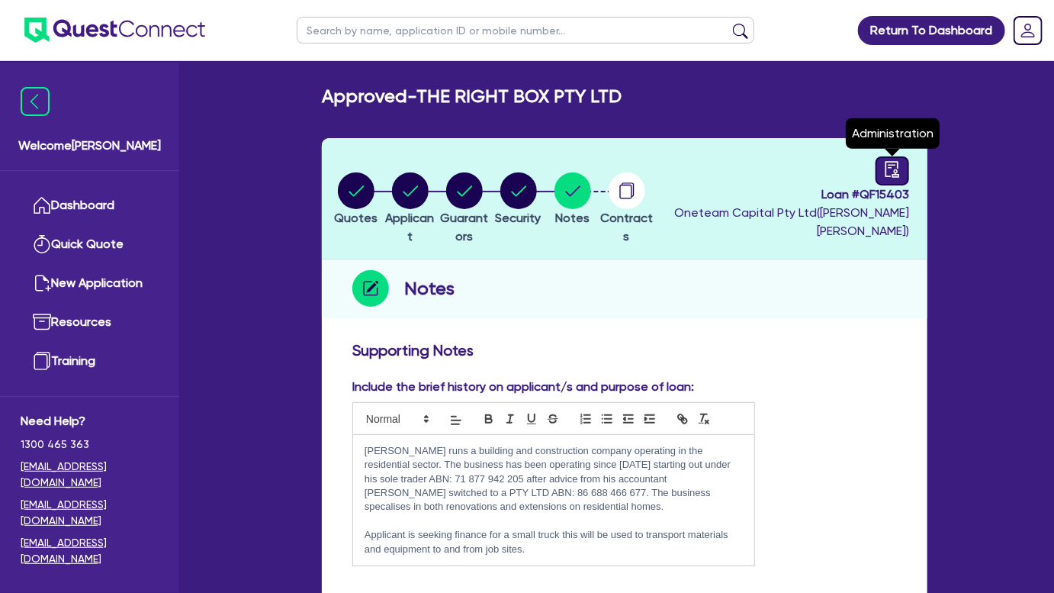
click at [885, 174] on icon "audit" at bounding box center [892, 169] width 17 height 17
select select "APPROVED_WAITING_FOR_MORE_INFO"
select select "Westpac"
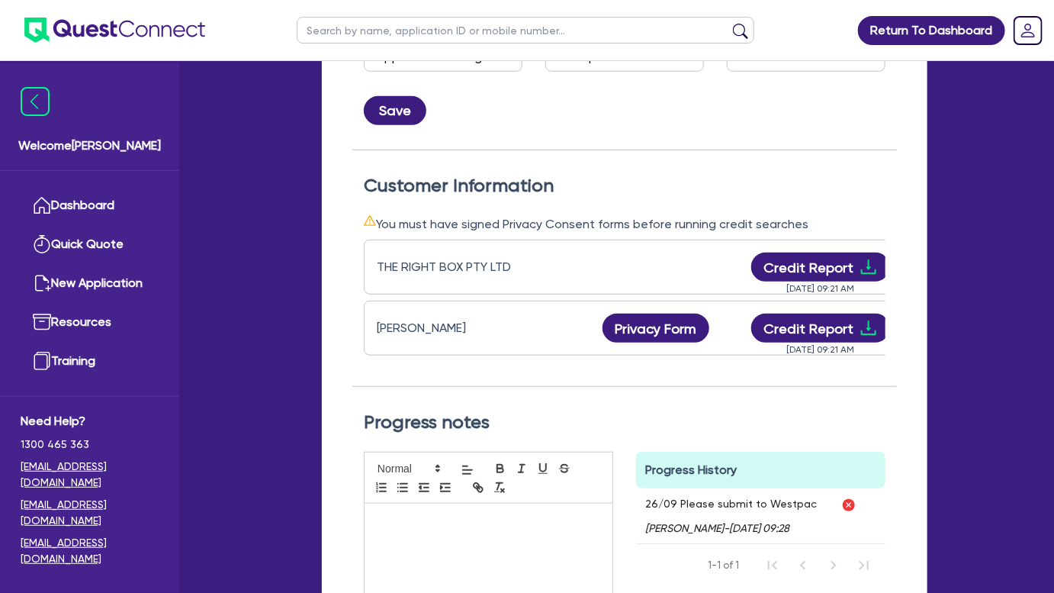
scroll to position [364, 0]
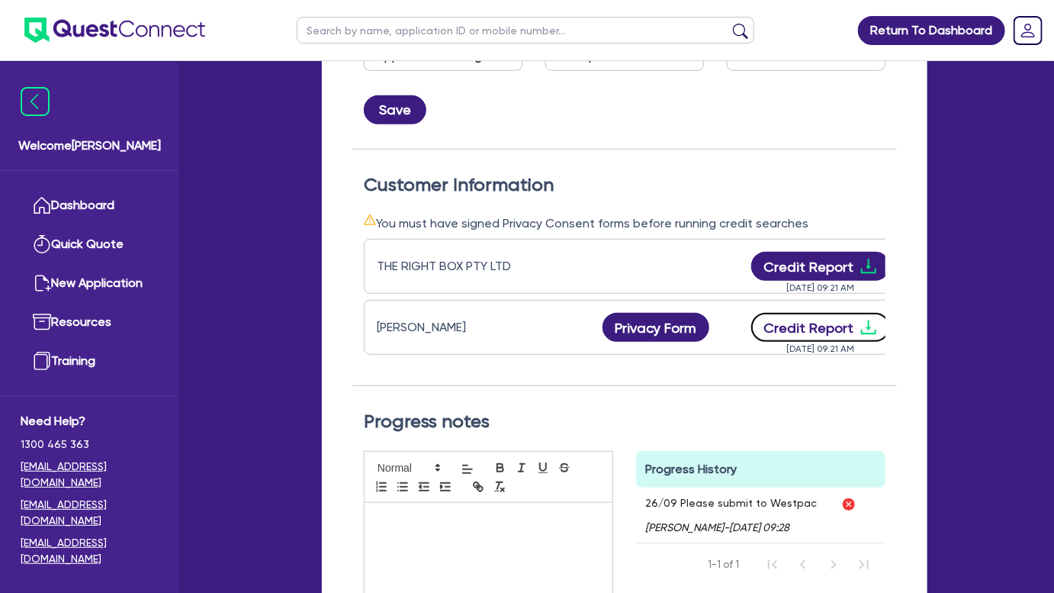
click at [866, 327] on icon "download" at bounding box center [869, 327] width 18 height 18
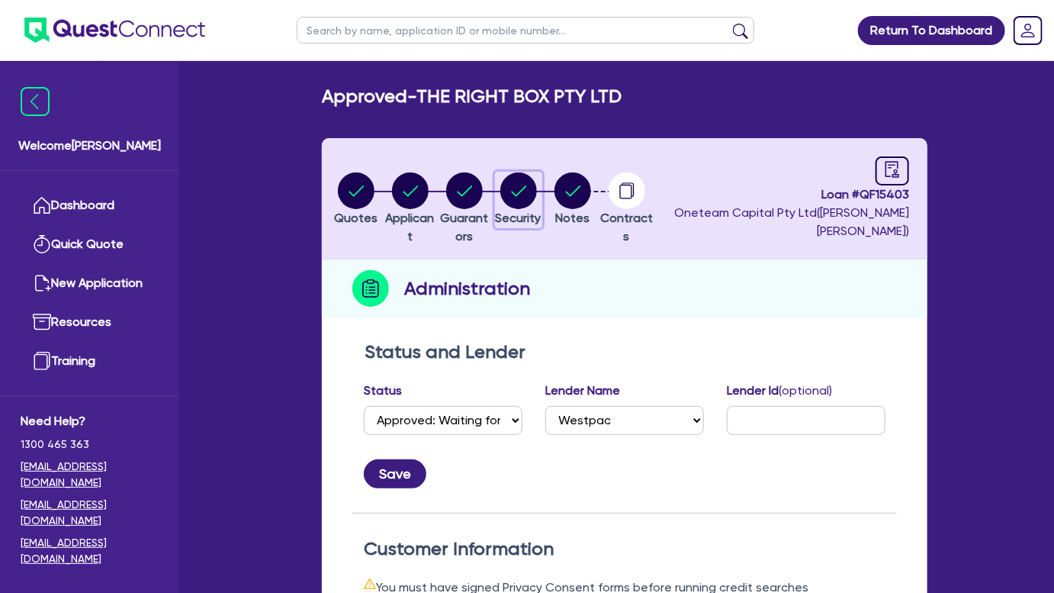
click at [537, 188] on circle "button" at bounding box center [518, 190] width 37 height 37
select select "CARS_AND_LIGHT_TRUCKS"
select select "LIGHT_TRUCKS"
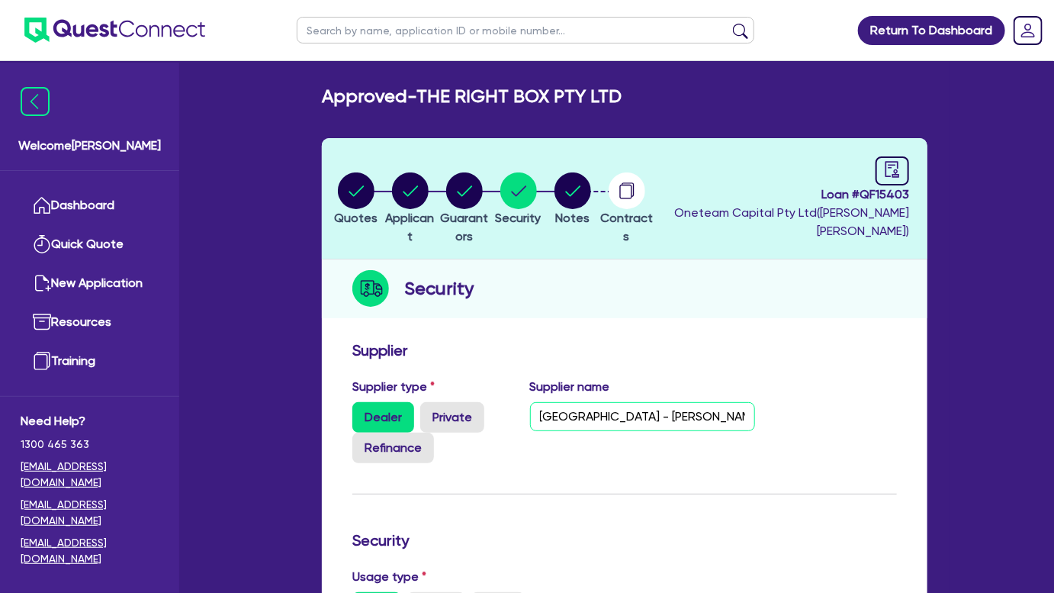
drag, startPoint x: 540, startPoint y: 416, endPoint x: 666, endPoint y: 429, distance: 126.5
click at [666, 429] on input "North East Truck Centre - Ben Amson - 0427 074 917 - Ben.Amson@northeastauto.co…" at bounding box center [642, 416] width 225 height 29
drag, startPoint x: 670, startPoint y: 424, endPoint x: 538, endPoint y: 436, distance: 133.2
click at [538, 436] on div "Supplier name North East Truck Centre - Ben Amson - 0427 074 917 - Ben.Amson@no…" at bounding box center [643, 420] width 248 height 85
